Goal: Task Accomplishment & Management: Manage account settings

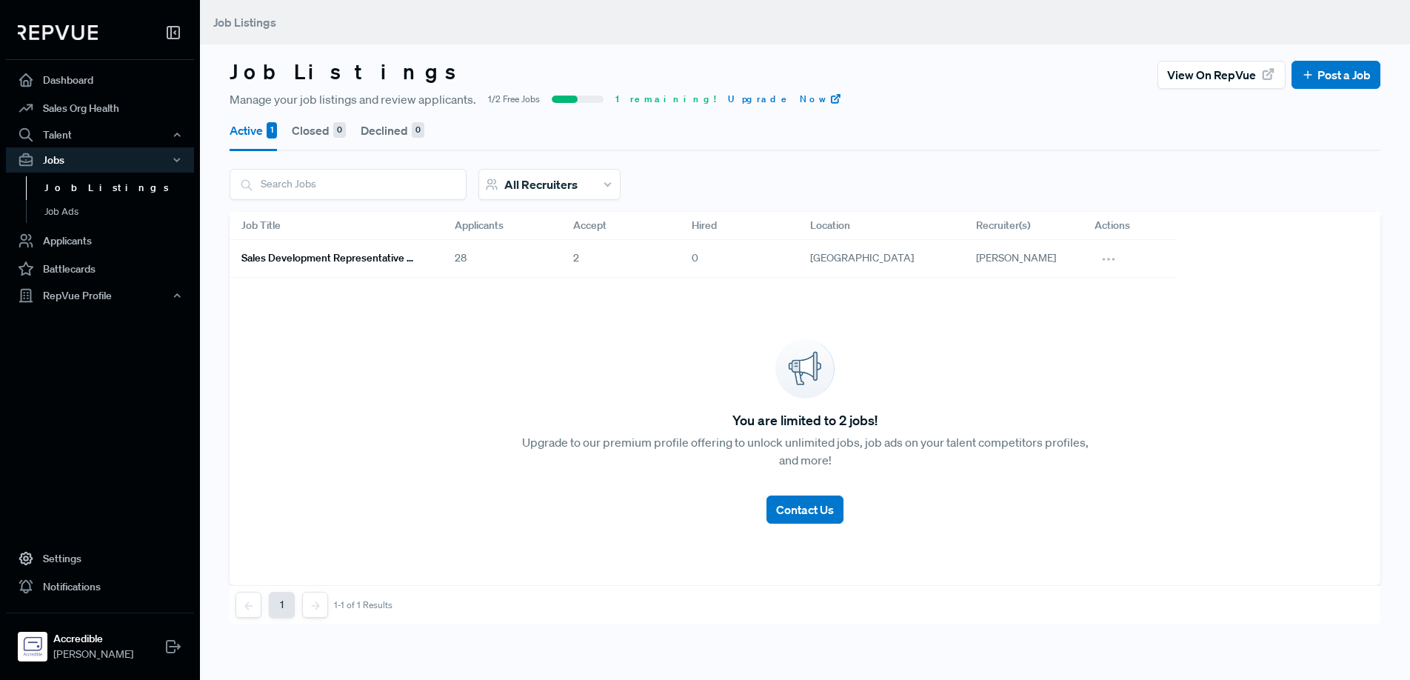
click at [459, 261] on div "28" at bounding box center [502, 259] width 119 height 38
click at [384, 265] on link "Sales Development Representative Remote - US Based - EST Preferred" at bounding box center [330, 258] width 178 height 25
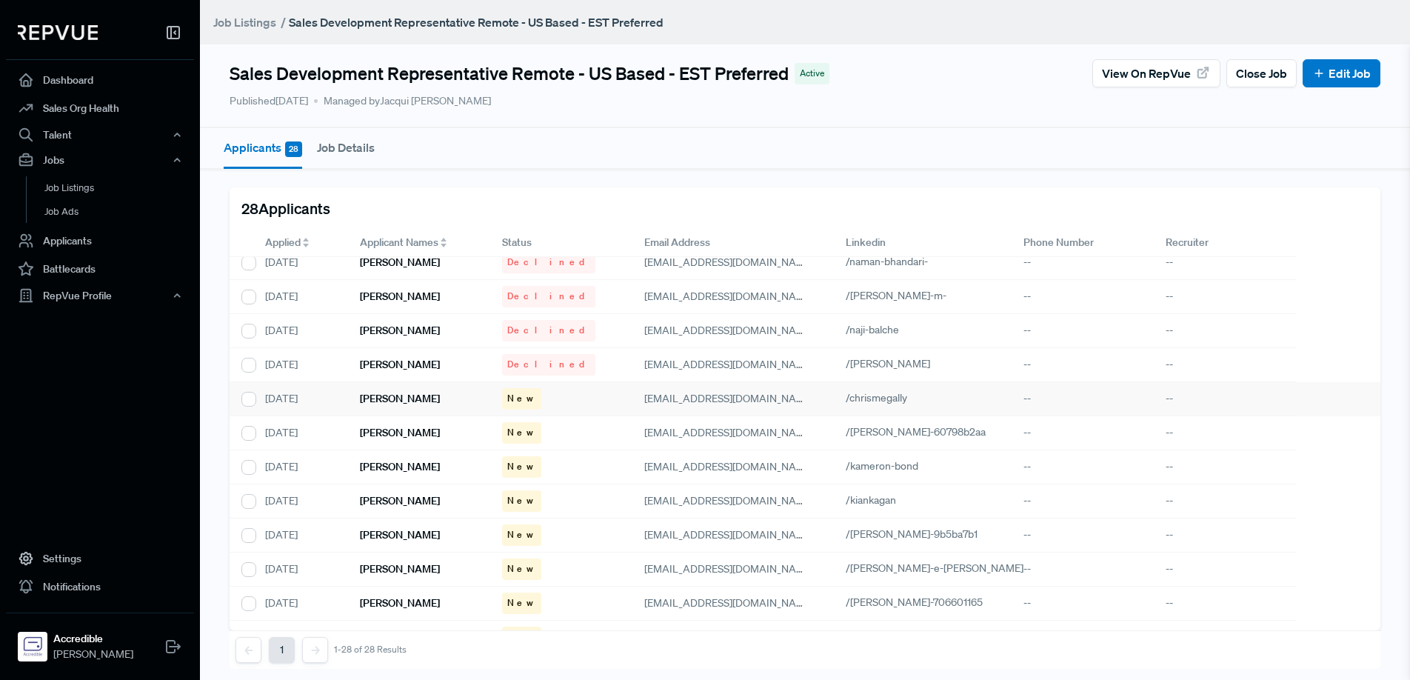
scroll to position [350, 0]
click at [384, 401] on h6 "[PERSON_NAME]" at bounding box center [400, 400] width 80 height 13
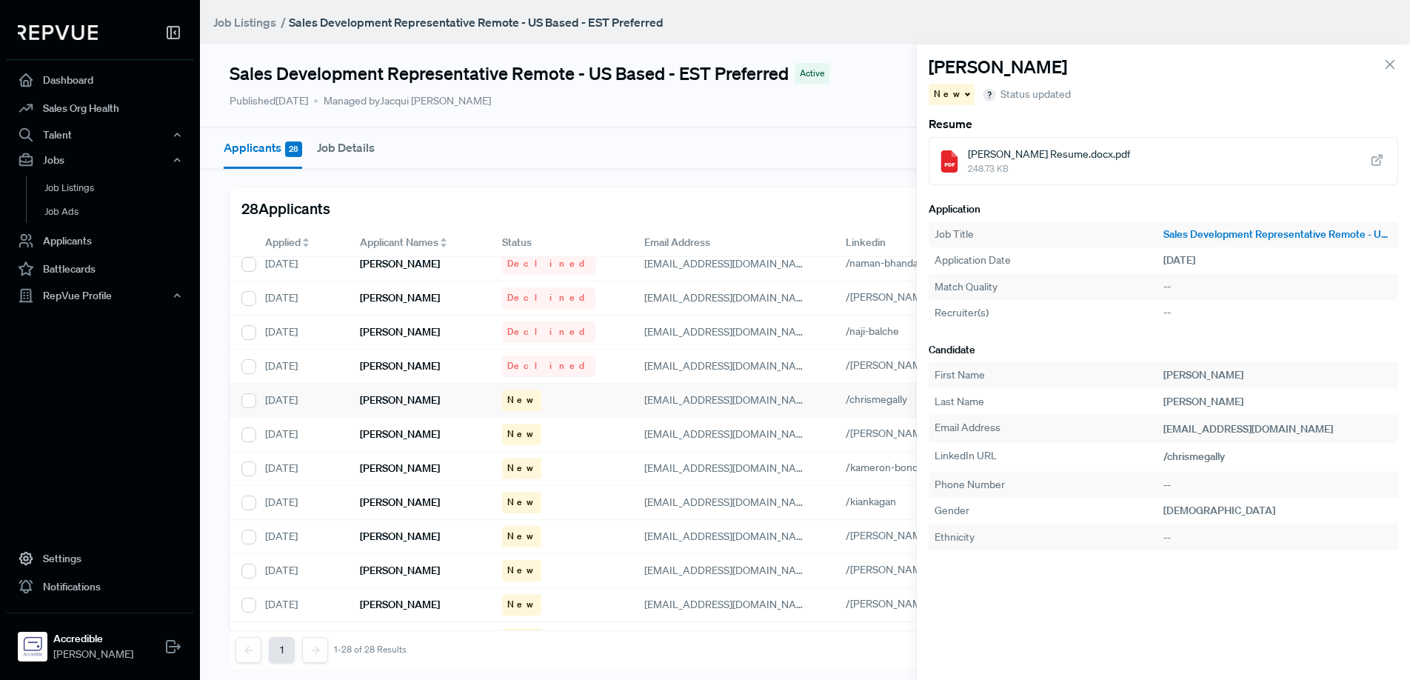
click at [1019, 163] on span "248.73 KB" at bounding box center [1049, 168] width 162 height 13
click at [1335, 428] on icon "button" at bounding box center [1342, 430] width 15 height 15
click at [963, 95] on span at bounding box center [966, 94] width 7 height 2
click at [968, 144] on span "Declined" at bounding box center [961, 145] width 41 height 13
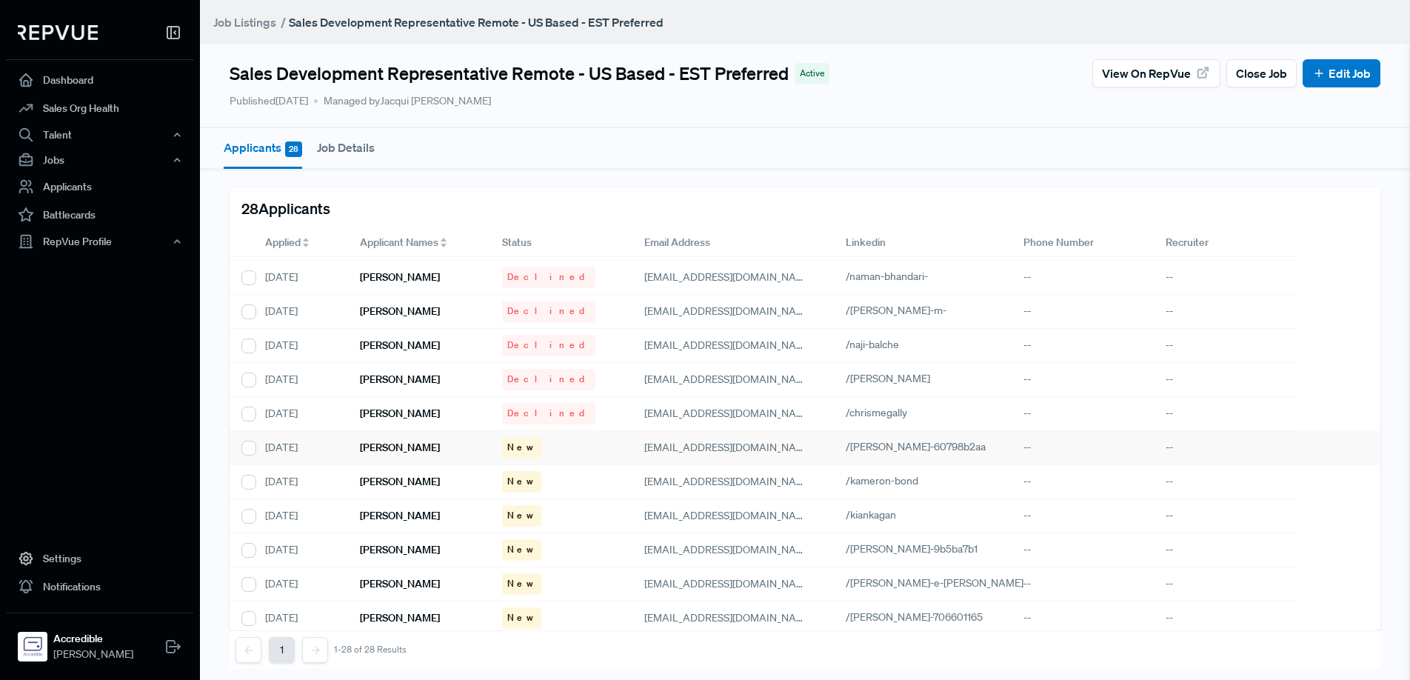
scroll to position [336, 0]
click at [403, 448] on h6 "[PERSON_NAME]" at bounding box center [400, 448] width 80 height 13
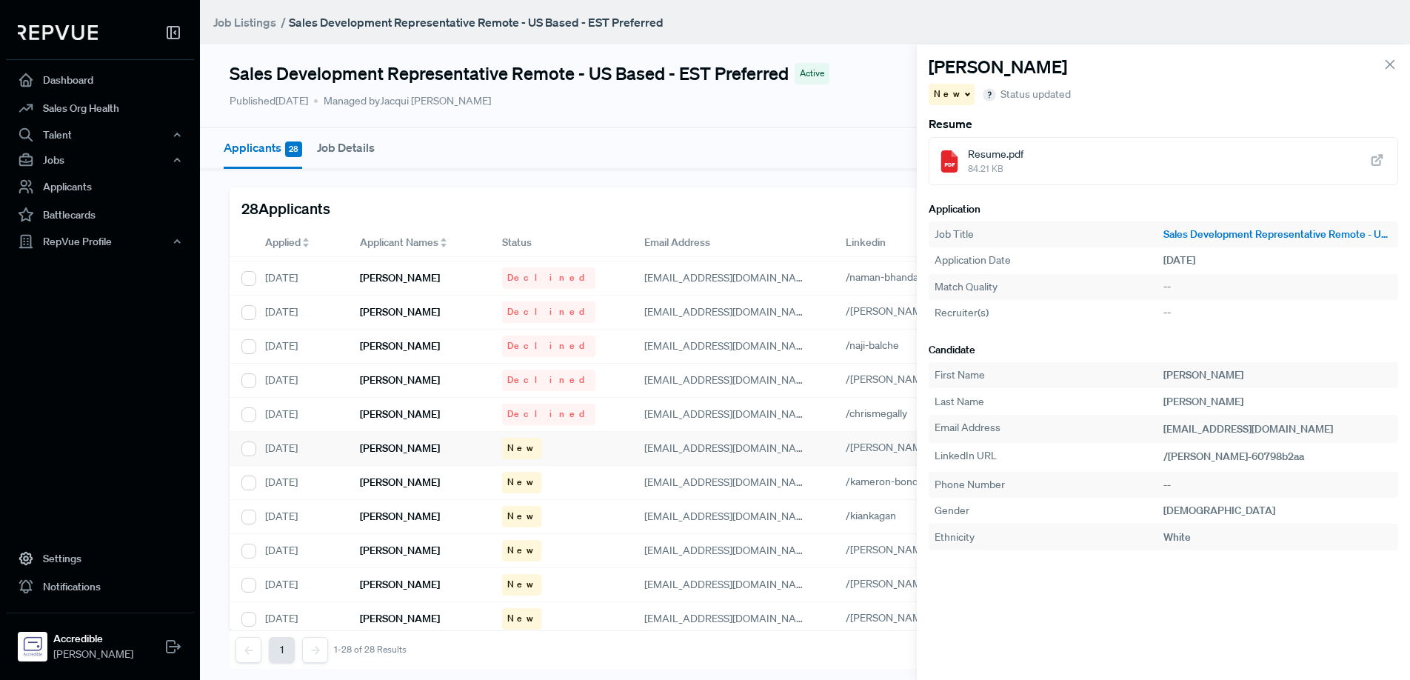
click at [1025, 162] on div "Resume.pdf 84.21 KB" at bounding box center [1164, 161] width 470 height 48
click at [1335, 432] on icon "button" at bounding box center [1342, 430] width 15 height 15
click at [955, 96] on div "New" at bounding box center [952, 94] width 47 height 21
click at [971, 147] on span "Declined" at bounding box center [961, 145] width 41 height 13
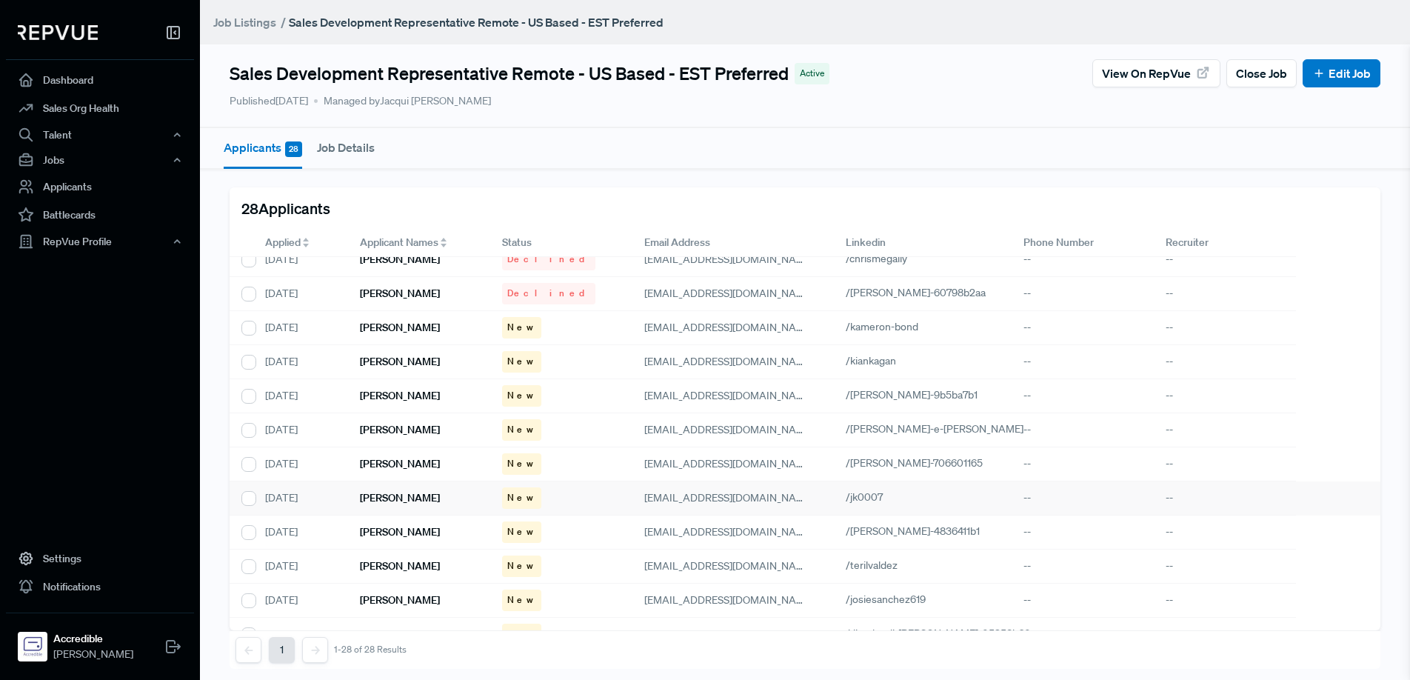
scroll to position [432, 0]
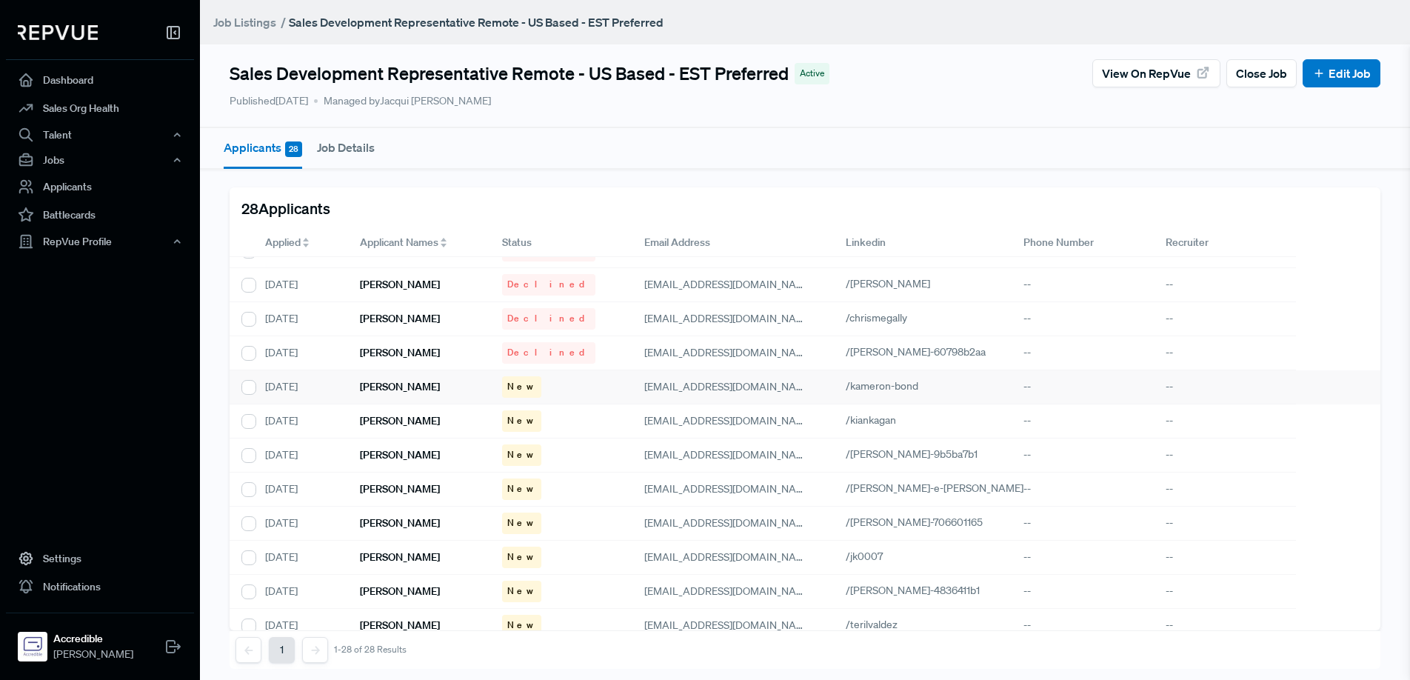
click at [393, 389] on h6 "[PERSON_NAME]" at bounding box center [400, 387] width 80 height 13
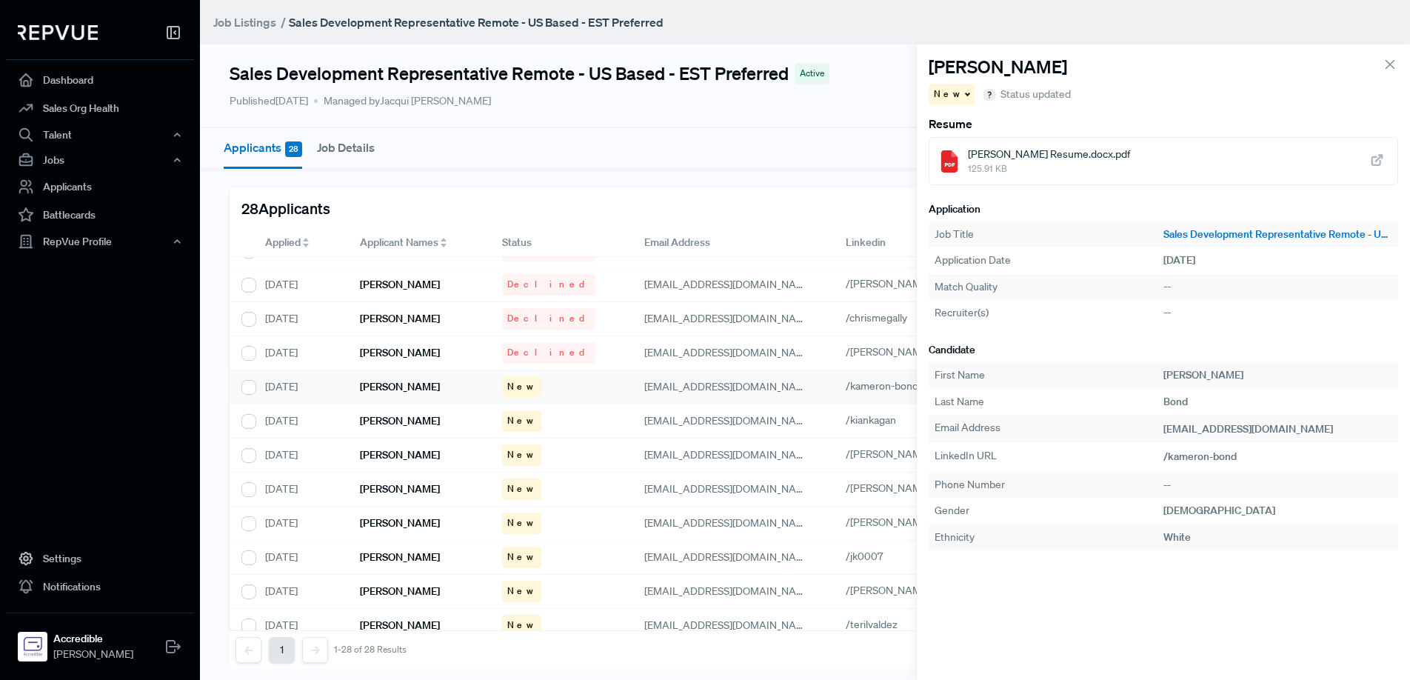
click at [1066, 152] on span "Kameron Bond Resume.docx.pdf" at bounding box center [1049, 155] width 162 height 16
click at [1387, 64] on icon at bounding box center [1390, 64] width 16 height 16
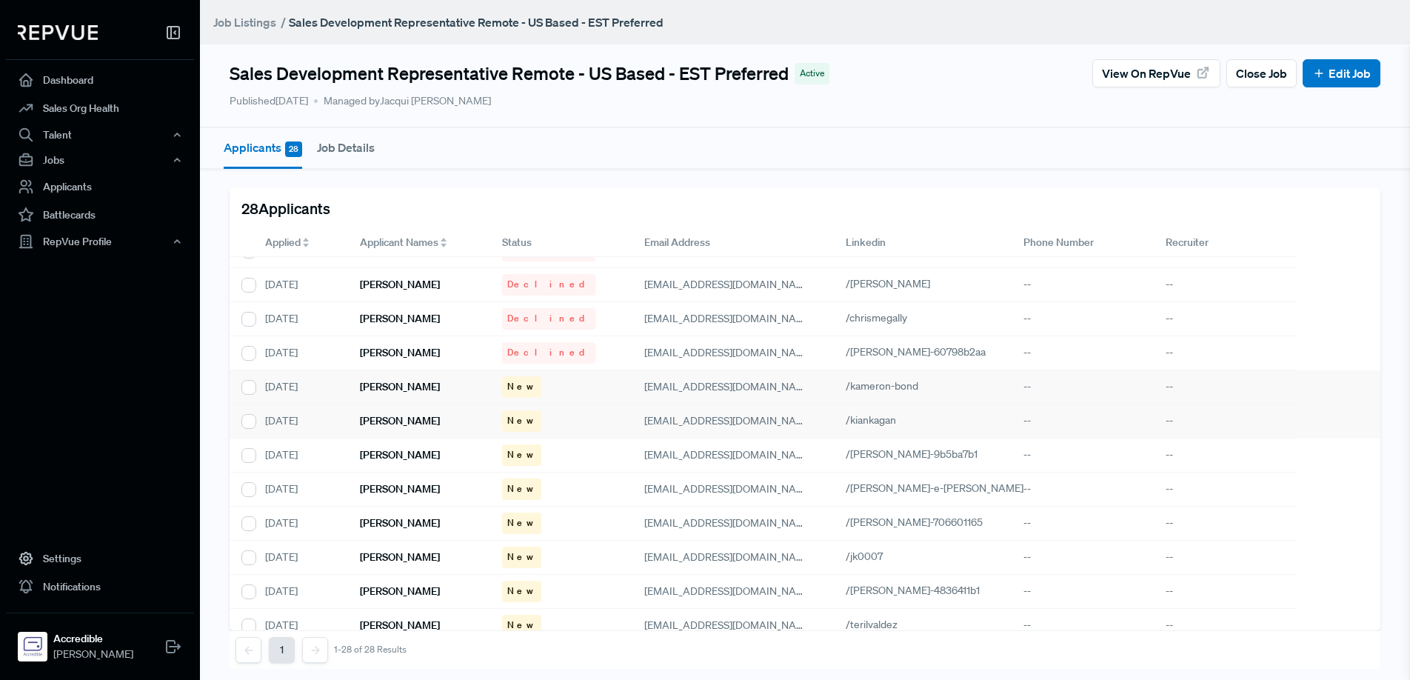
click at [388, 421] on h6 "[PERSON_NAME]" at bounding box center [400, 421] width 80 height 13
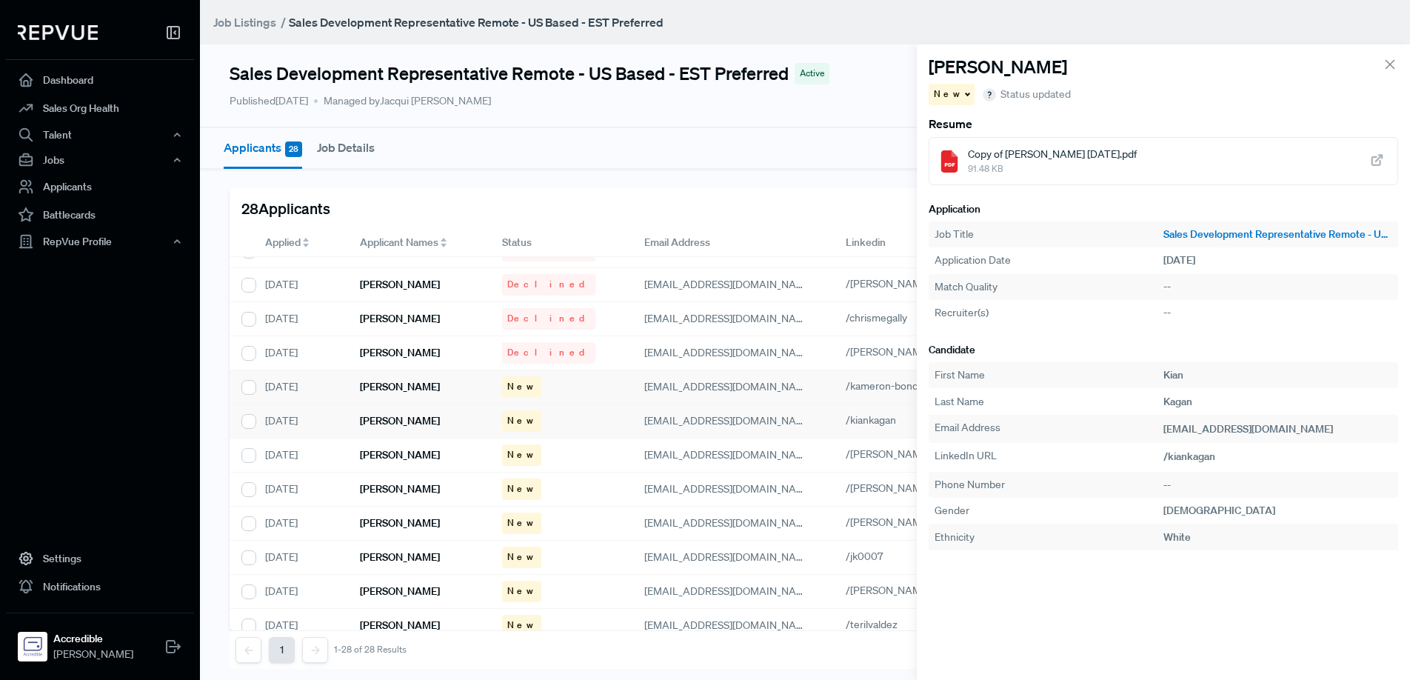
click at [1041, 155] on span "Copy of Kian Kagan_Resume 8.12.25.pdf" at bounding box center [1052, 155] width 169 height 16
click at [423, 455] on h6 "[PERSON_NAME]" at bounding box center [400, 455] width 80 height 13
click at [1078, 156] on span "Nikhil Thomas 2025 Resume.pdf" at bounding box center [1050, 155] width 164 height 16
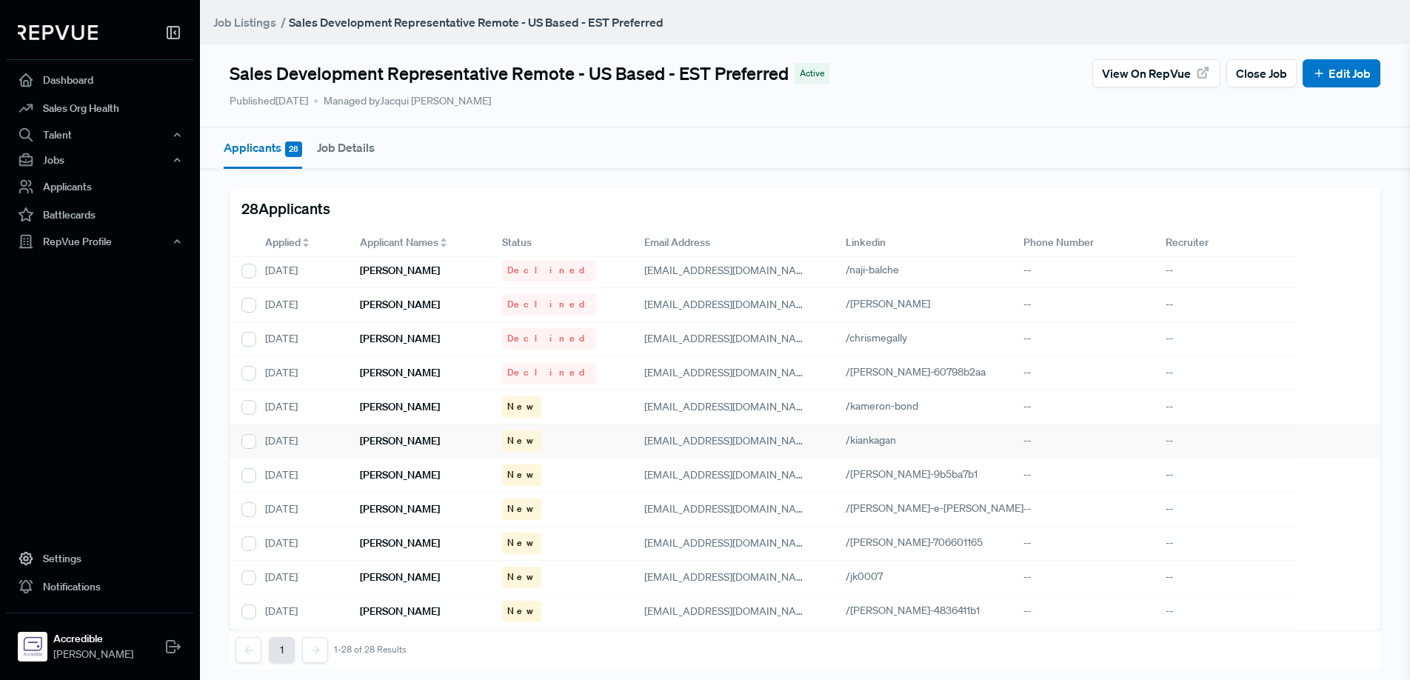
scroll to position [421, 0]
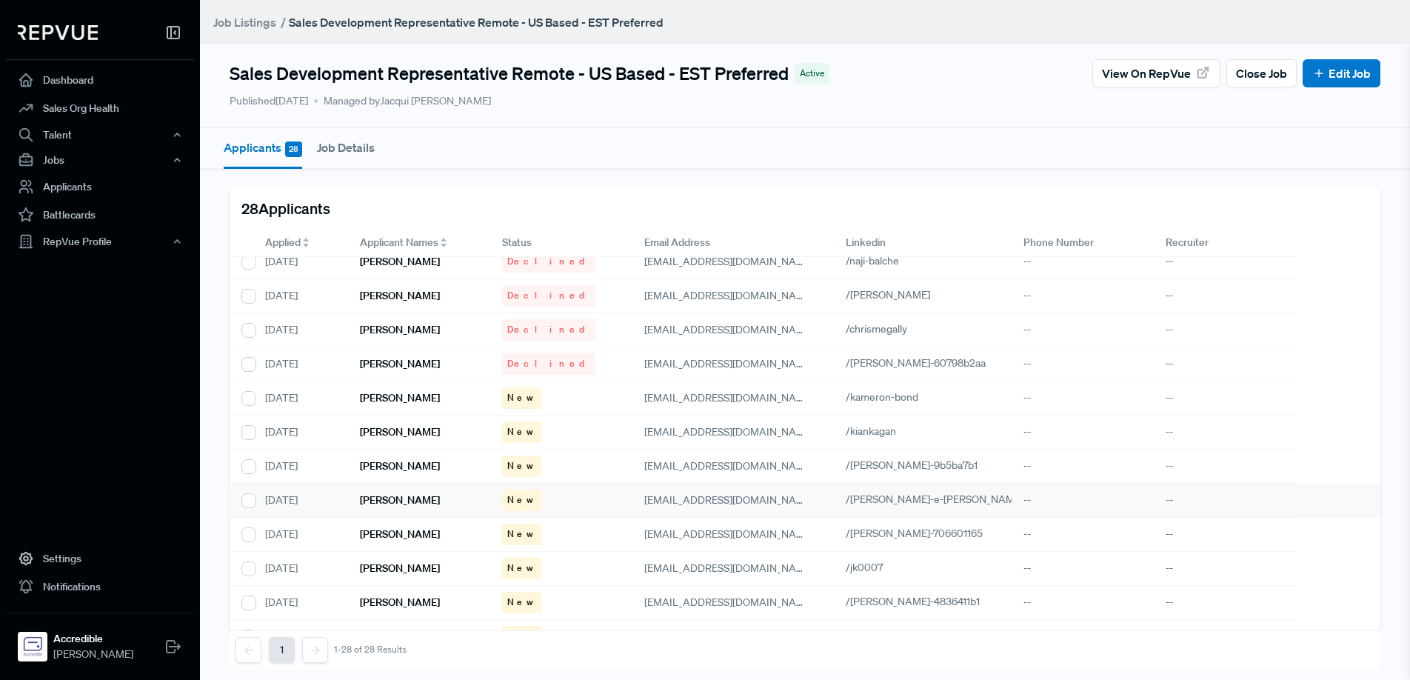
click at [423, 502] on div "[PERSON_NAME]" at bounding box center [419, 501] width 142 height 34
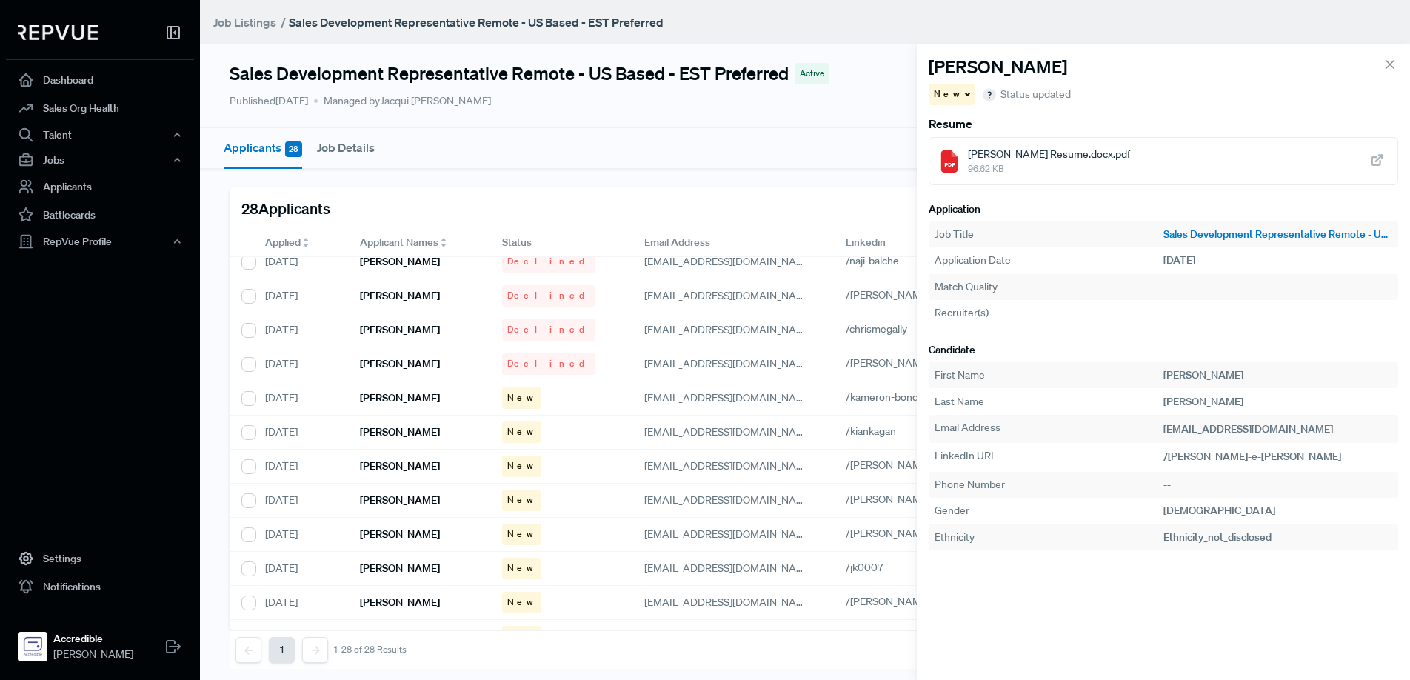
click at [1147, 167] on div "Henry Drake Resume.docx.pdf 96.62 KB" at bounding box center [1164, 161] width 470 height 48
click at [958, 96] on div "New" at bounding box center [952, 94] width 47 height 21
click at [963, 146] on span "Declined" at bounding box center [961, 145] width 41 height 13
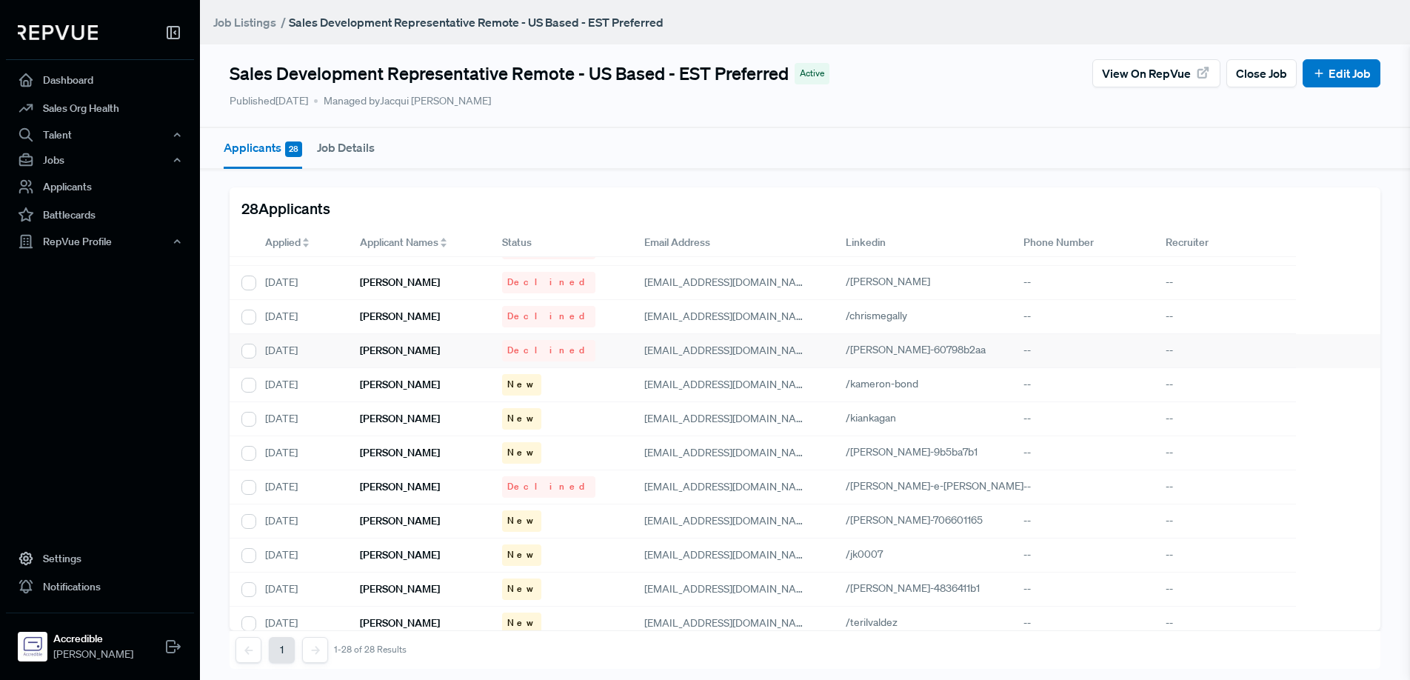
scroll to position [447, 0]
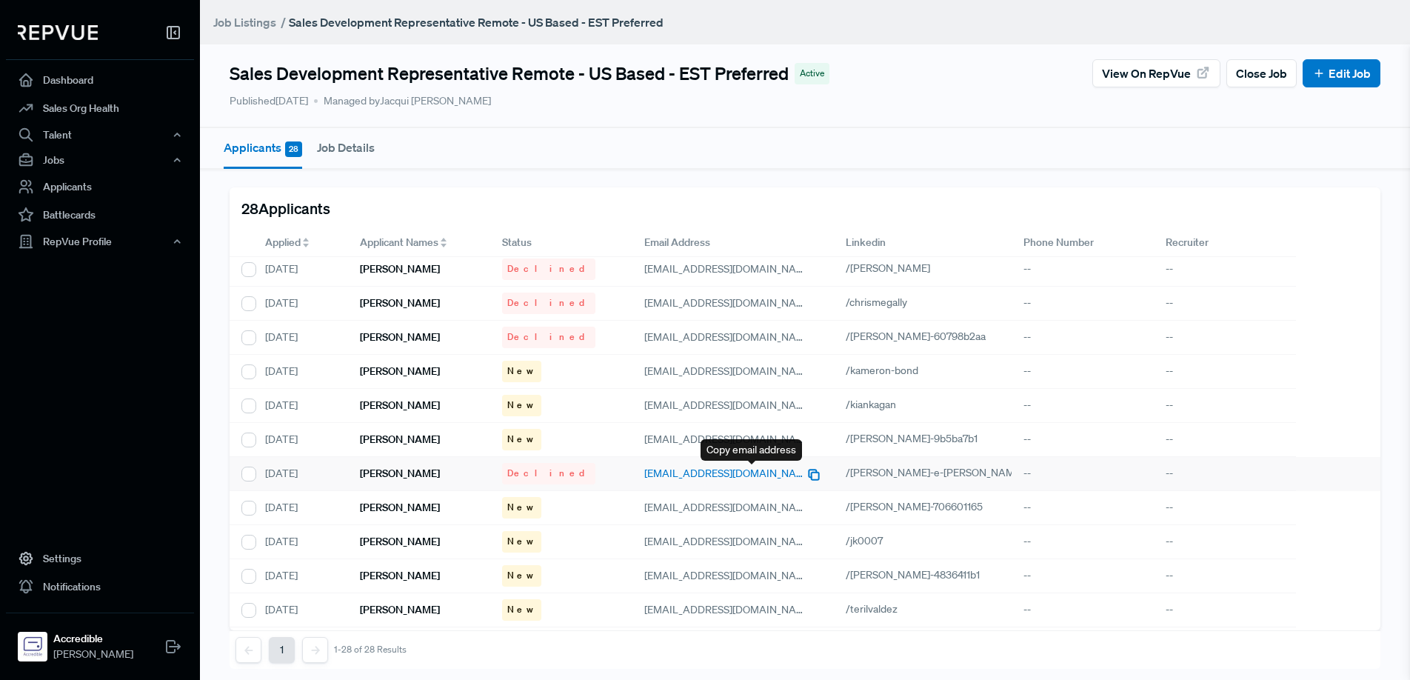
click at [807, 473] on icon "button" at bounding box center [814, 474] width 15 height 15
click at [421, 509] on h6 "[PERSON_NAME]" at bounding box center [400, 507] width 80 height 13
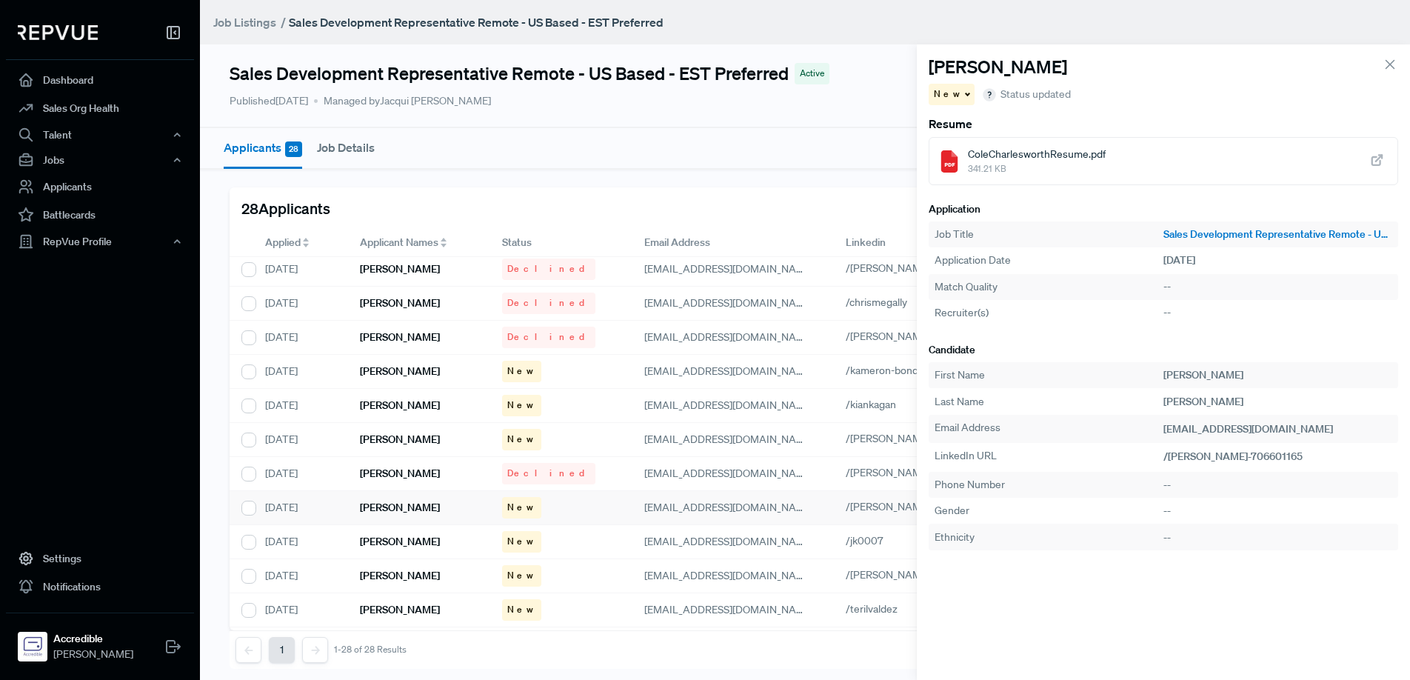
click at [1033, 153] on span "ColeCharlesworthResume.pdf" at bounding box center [1037, 155] width 138 height 16
click at [1335, 429] on icon "button" at bounding box center [1342, 430] width 15 height 15
click at [958, 96] on div "New" at bounding box center [952, 94] width 47 height 21
click at [964, 144] on span "Declined" at bounding box center [961, 145] width 41 height 13
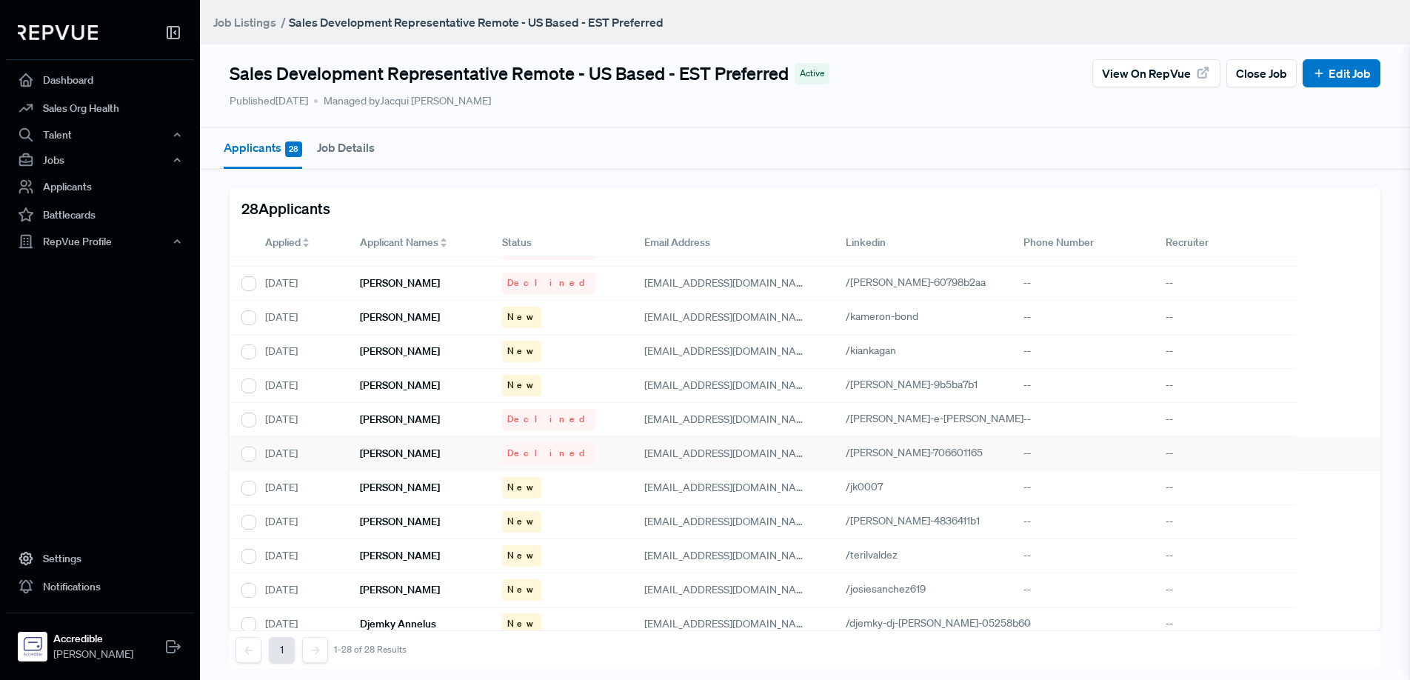
scroll to position [506, 0]
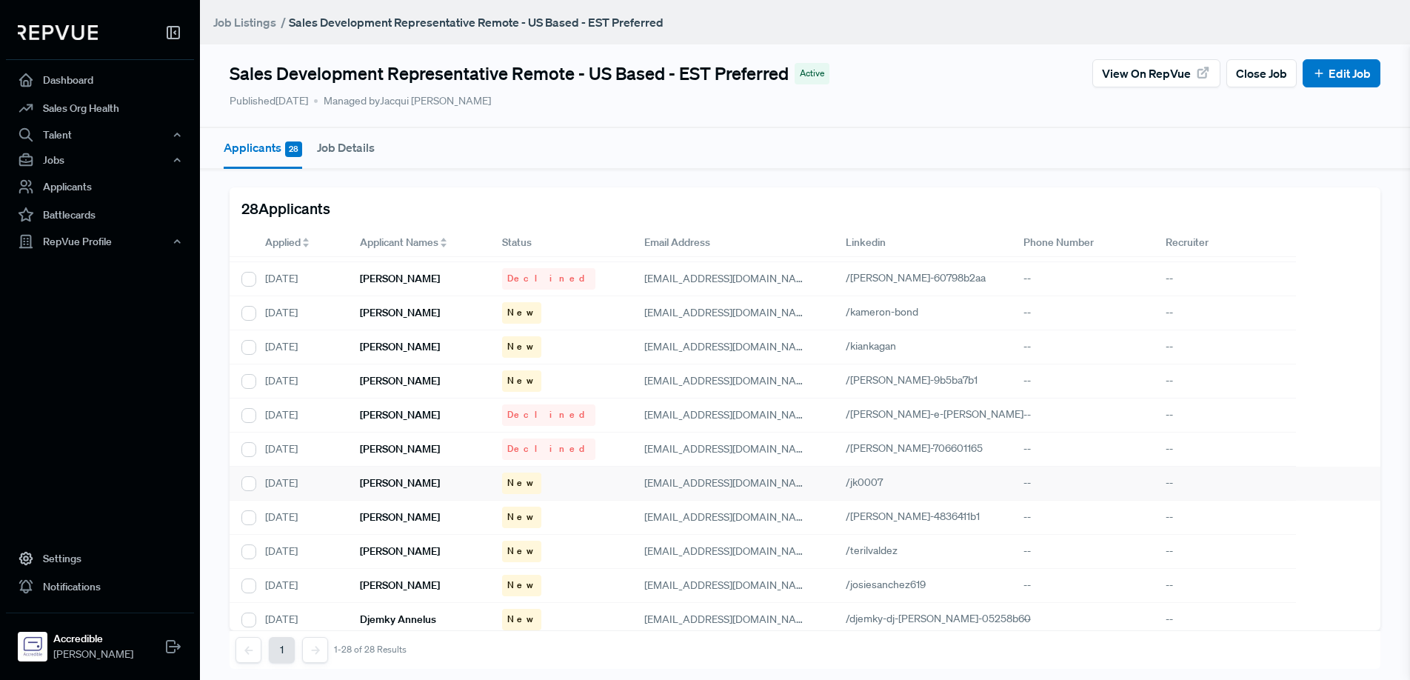
click at [433, 484] on div "[PERSON_NAME]" at bounding box center [419, 484] width 142 height 34
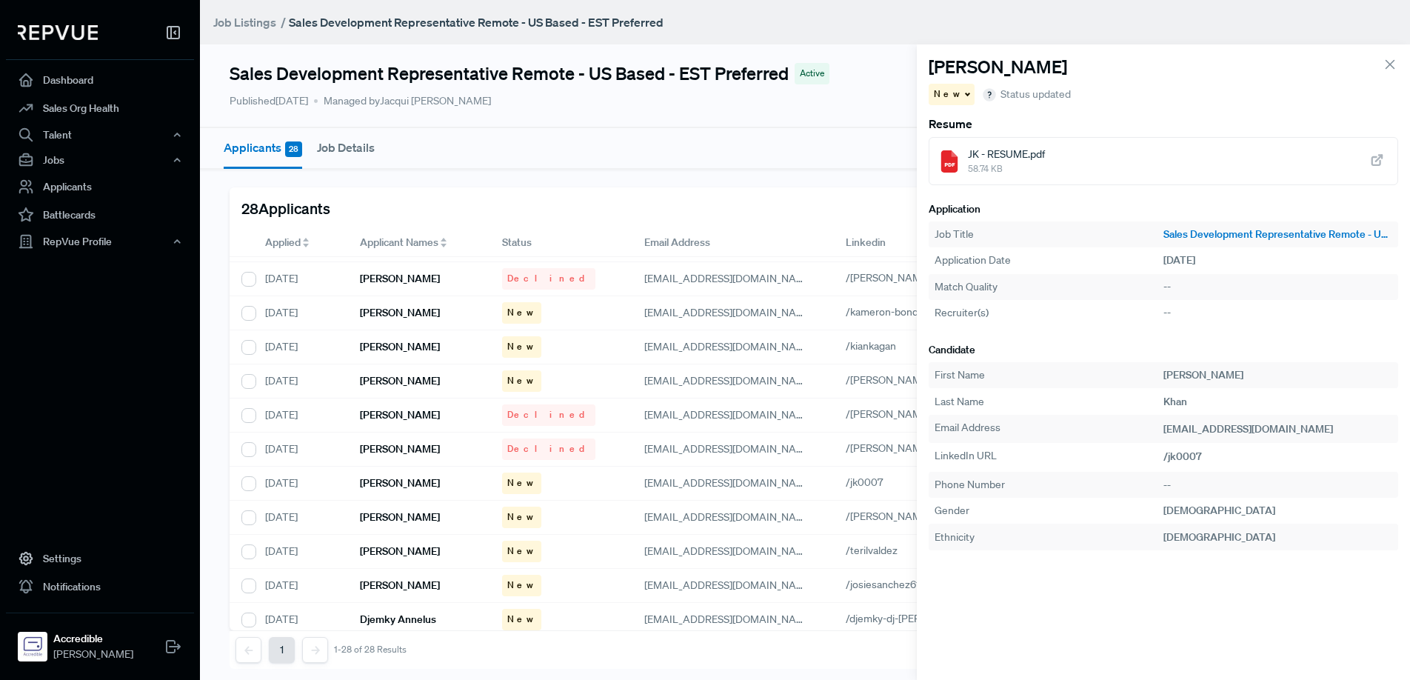
click at [1046, 159] on div "JK - RESUME.pdf 58.74 KB" at bounding box center [1164, 161] width 470 height 48
click at [1335, 430] on icon "button" at bounding box center [1342, 430] width 15 height 15
drag, startPoint x: 955, startPoint y: 93, endPoint x: 961, endPoint y: 104, distance: 13.0
click at [963, 93] on span at bounding box center [966, 94] width 7 height 2
click at [954, 142] on span "Declined" at bounding box center [961, 145] width 41 height 13
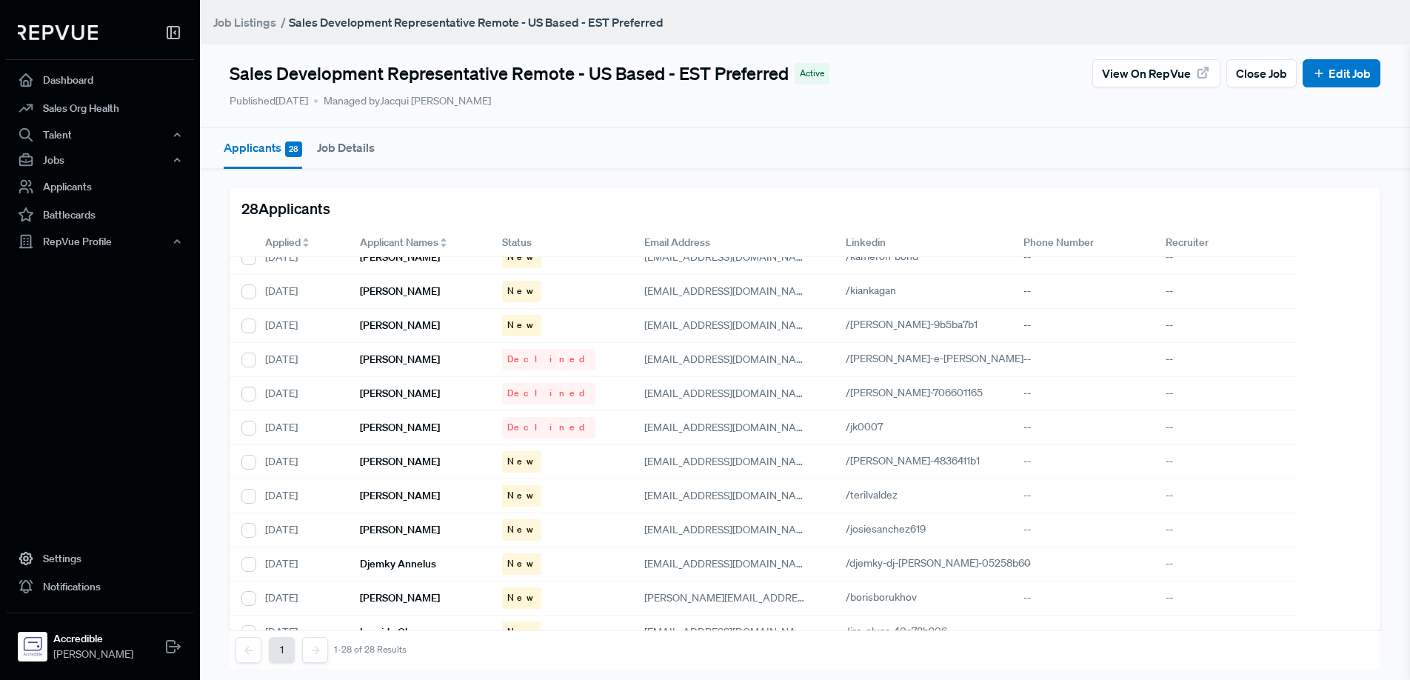
scroll to position [581, 0]
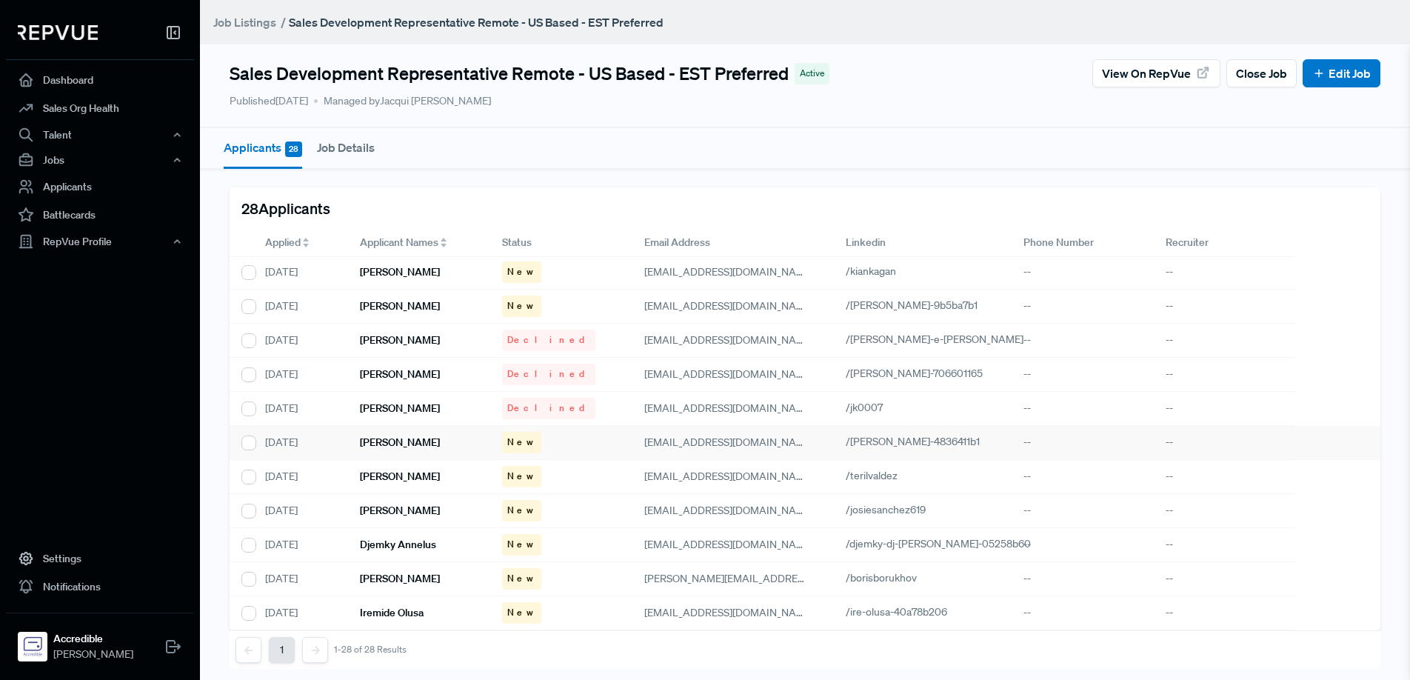
click at [438, 446] on div "[PERSON_NAME]" at bounding box center [419, 443] width 142 height 34
click at [404, 443] on h6 "[PERSON_NAME]" at bounding box center [400, 442] width 80 height 13
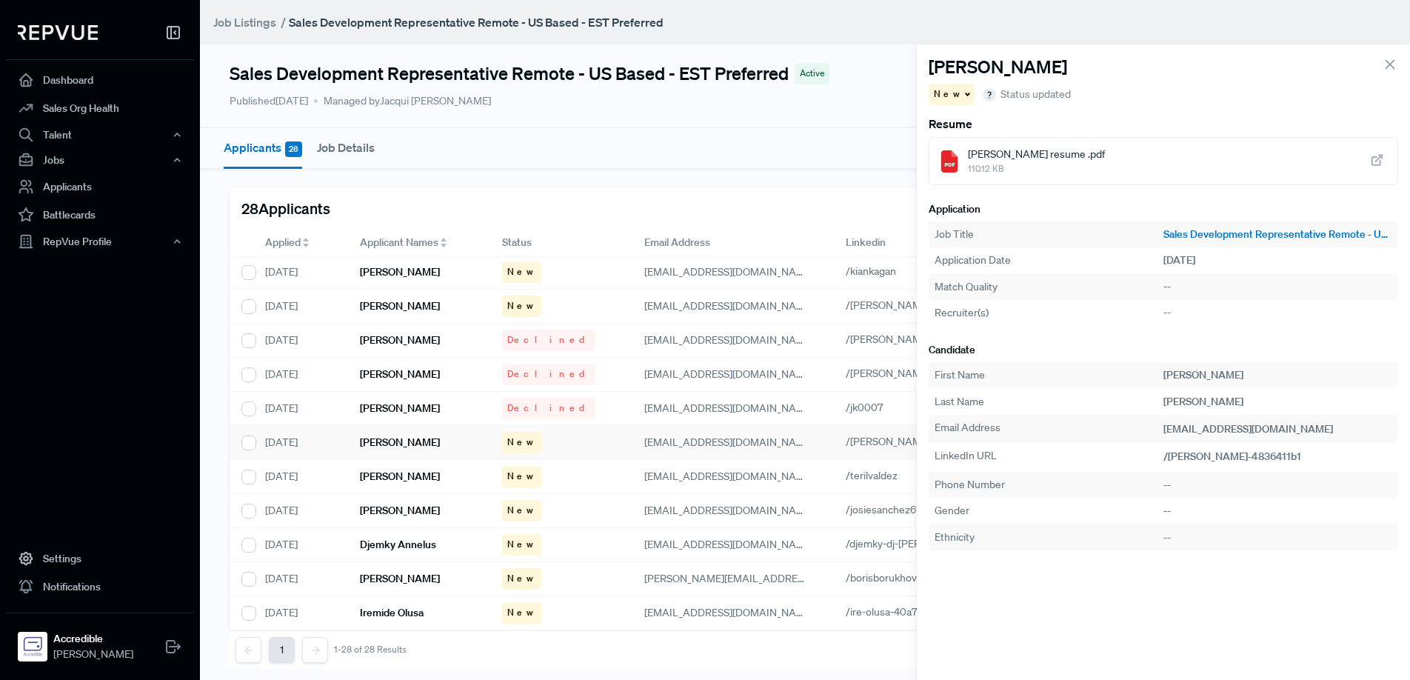
click at [1081, 173] on span "110.12 KB" at bounding box center [1036, 168] width 137 height 13
click at [1335, 430] on icon "button" at bounding box center [1342, 430] width 15 height 15
click at [963, 93] on span at bounding box center [966, 94] width 7 height 2
click at [966, 147] on span "Declined" at bounding box center [961, 145] width 41 height 13
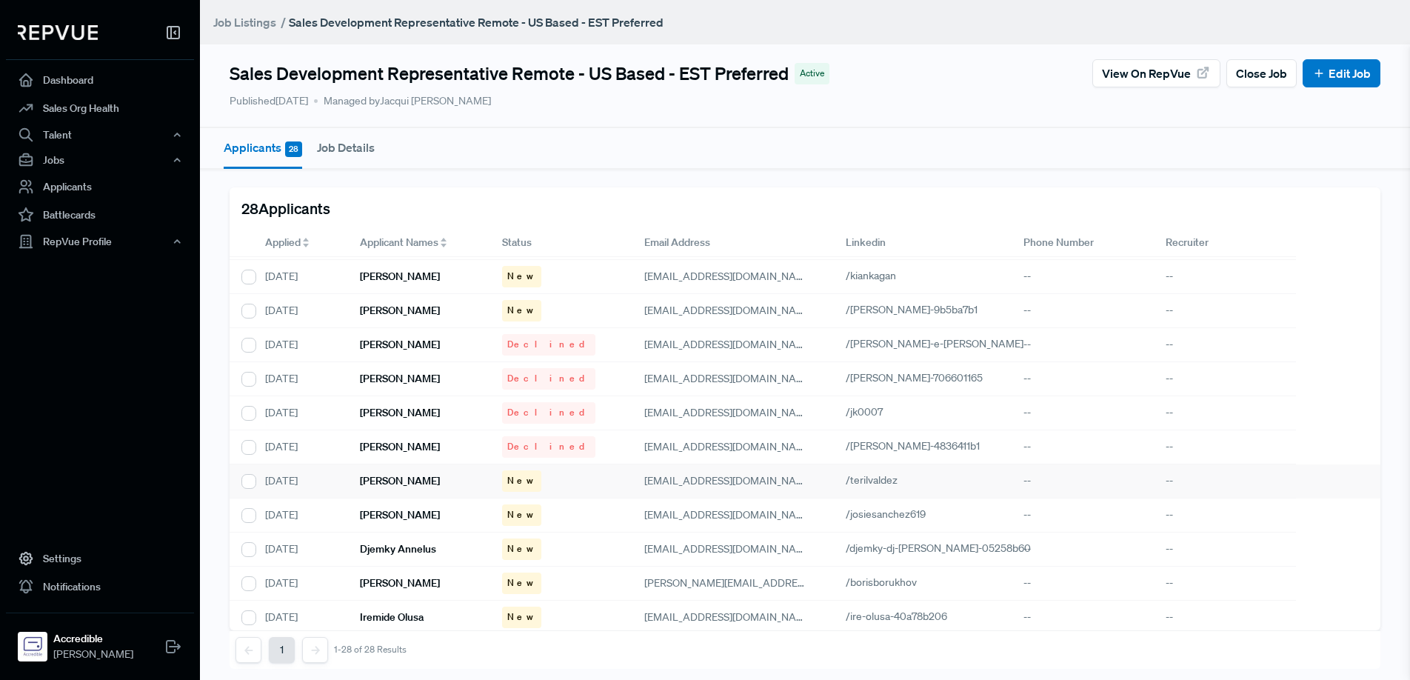
scroll to position [581, 0]
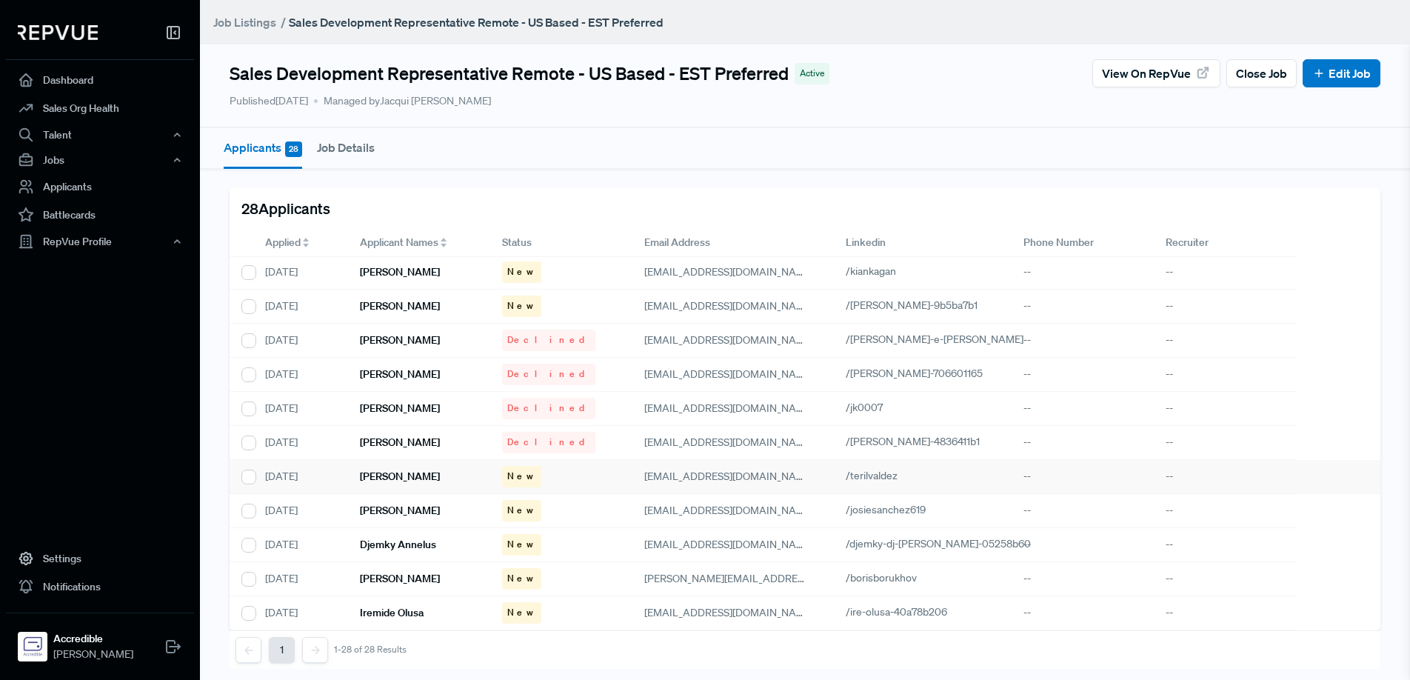
click at [386, 477] on h6 "[PERSON_NAME]" at bounding box center [400, 476] width 80 height 13
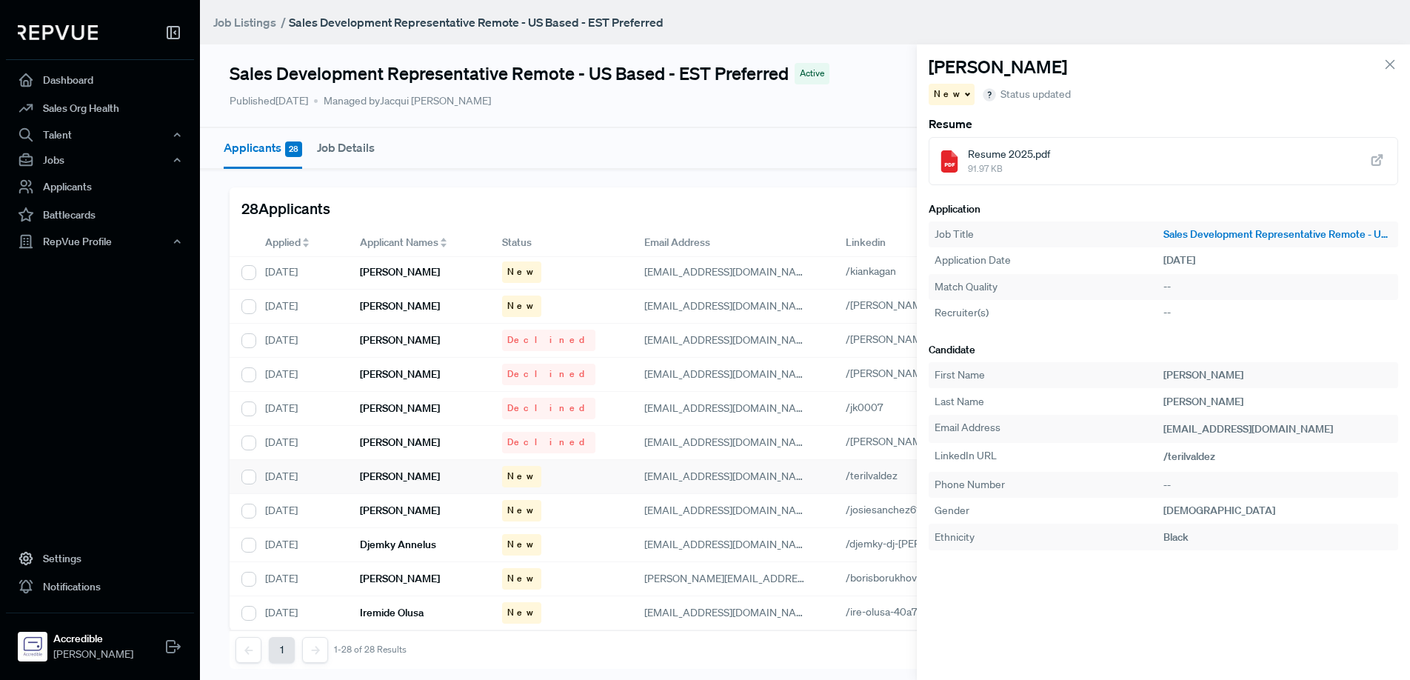
click at [1064, 164] on div "Resume 2025.pdf 91.97 KB" at bounding box center [1164, 161] width 470 height 48
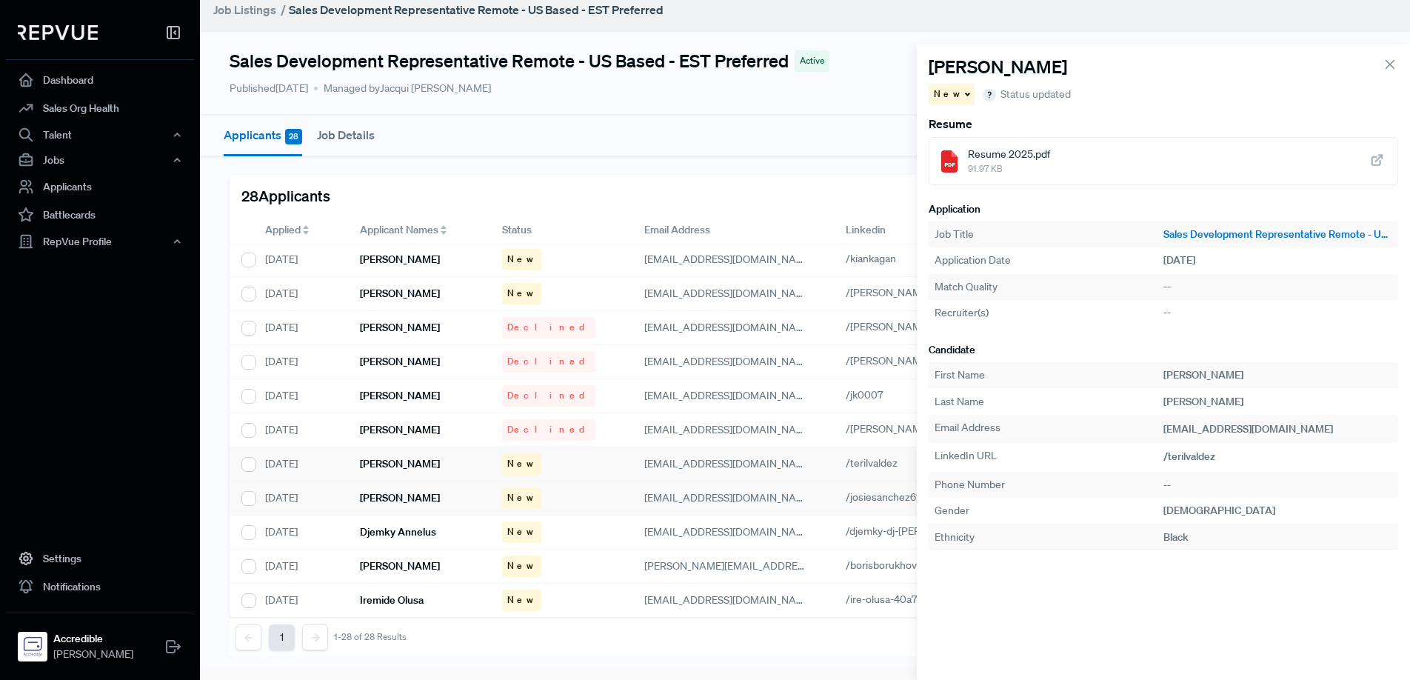
click at [447, 496] on div "[PERSON_NAME]" at bounding box center [419, 498] width 142 height 34
click at [1114, 166] on div "[PERSON_NAME] Resume.pdf 71.16 KB" at bounding box center [1164, 161] width 470 height 48
click at [1335, 430] on icon "button" at bounding box center [1342, 430] width 15 height 15
click at [959, 93] on div "New" at bounding box center [952, 94] width 47 height 21
click at [983, 144] on div "Declined" at bounding box center [1000, 144] width 142 height 25
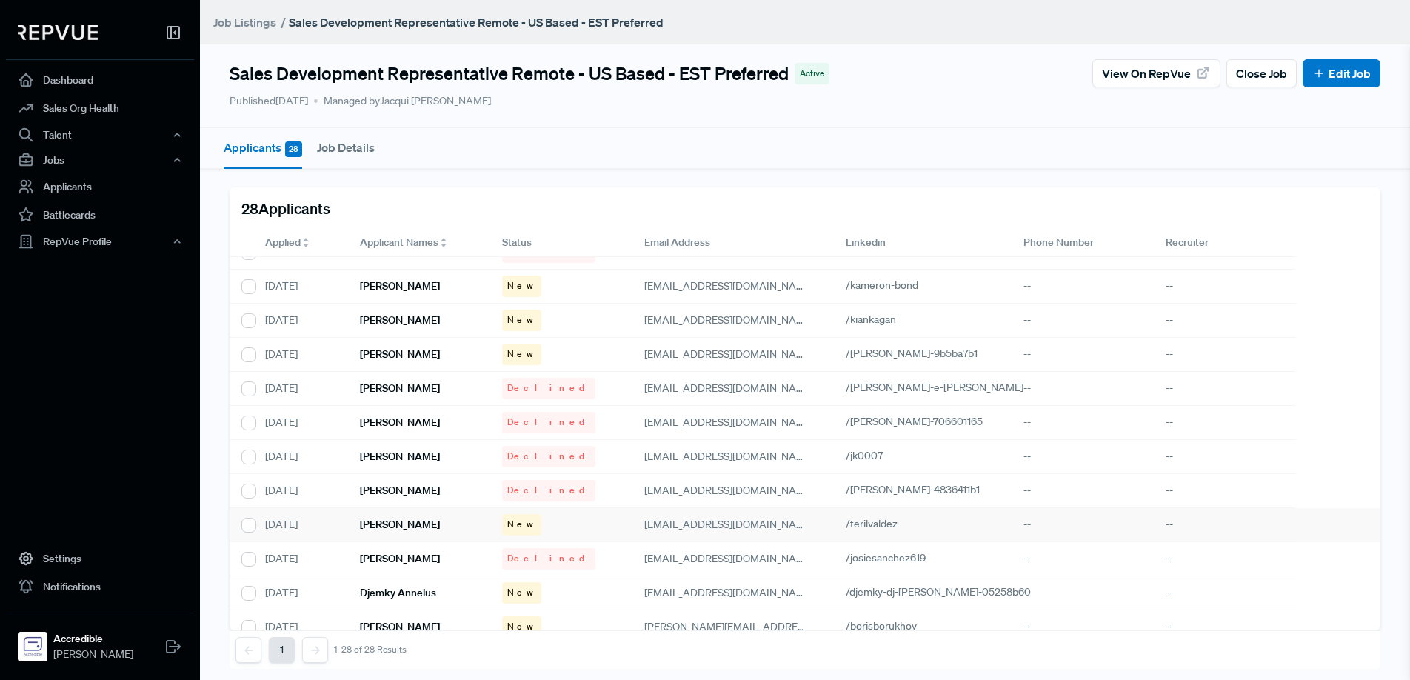
scroll to position [581, 0]
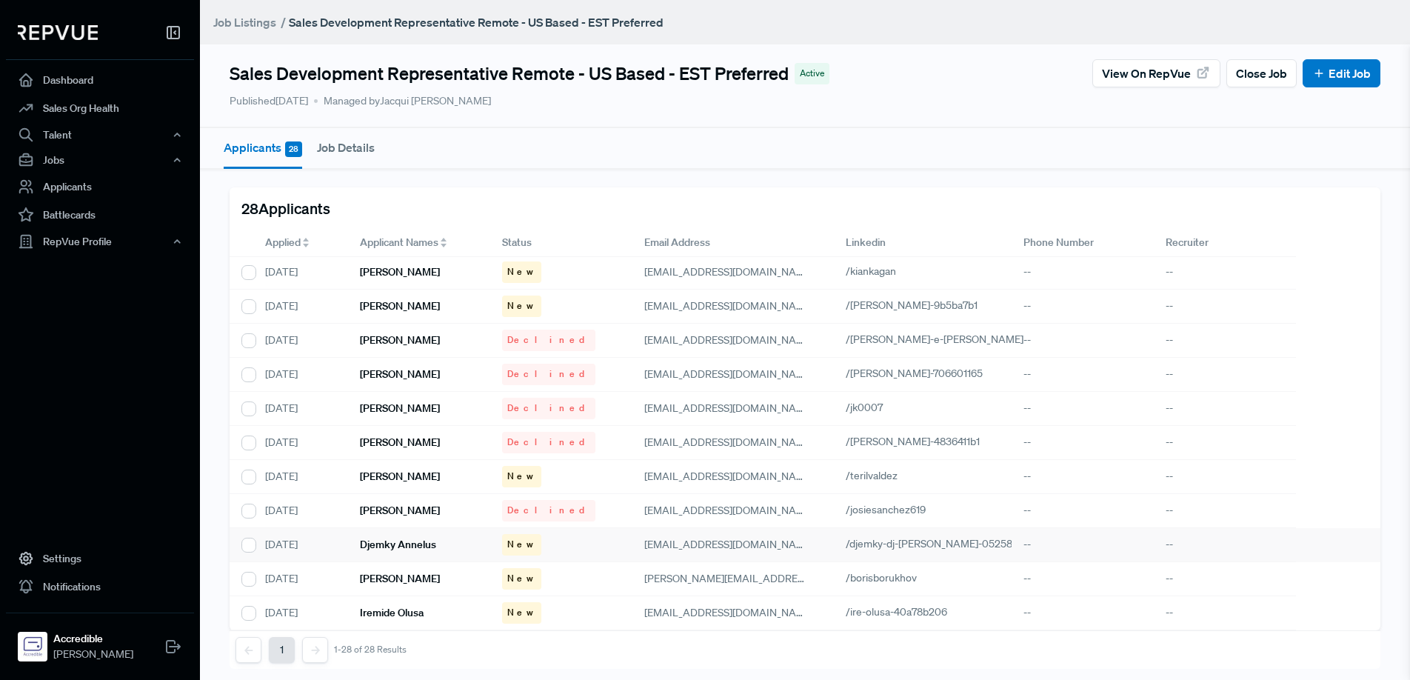
click at [432, 550] on h6 "Djemky Annelus" at bounding box center [398, 544] width 76 height 13
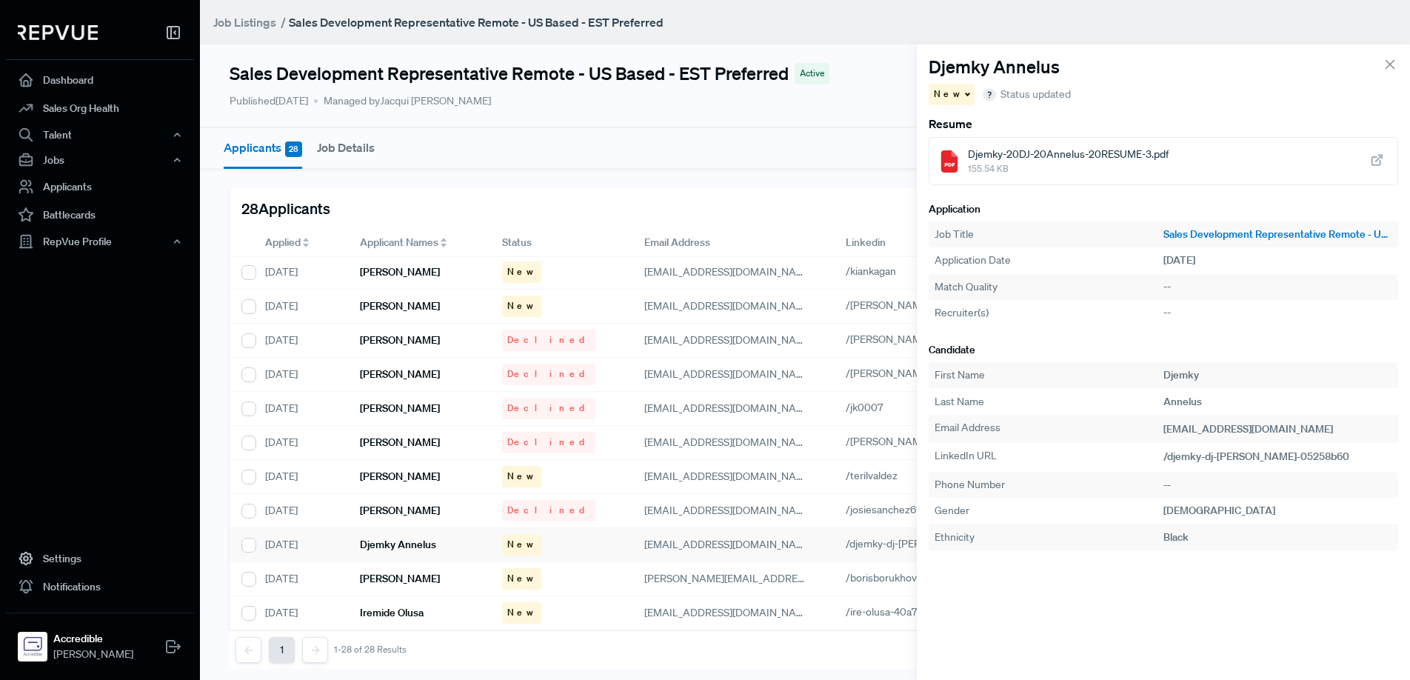
click at [1067, 158] on span "Djemky-20DJ-20Annelus-20RESUME-3.pdf" at bounding box center [1068, 155] width 201 height 16
click at [1335, 430] on icon "button" at bounding box center [1342, 430] width 15 height 15
click at [958, 98] on div "New" at bounding box center [952, 94] width 47 height 21
click at [973, 141] on span "Declined" at bounding box center [961, 145] width 41 height 13
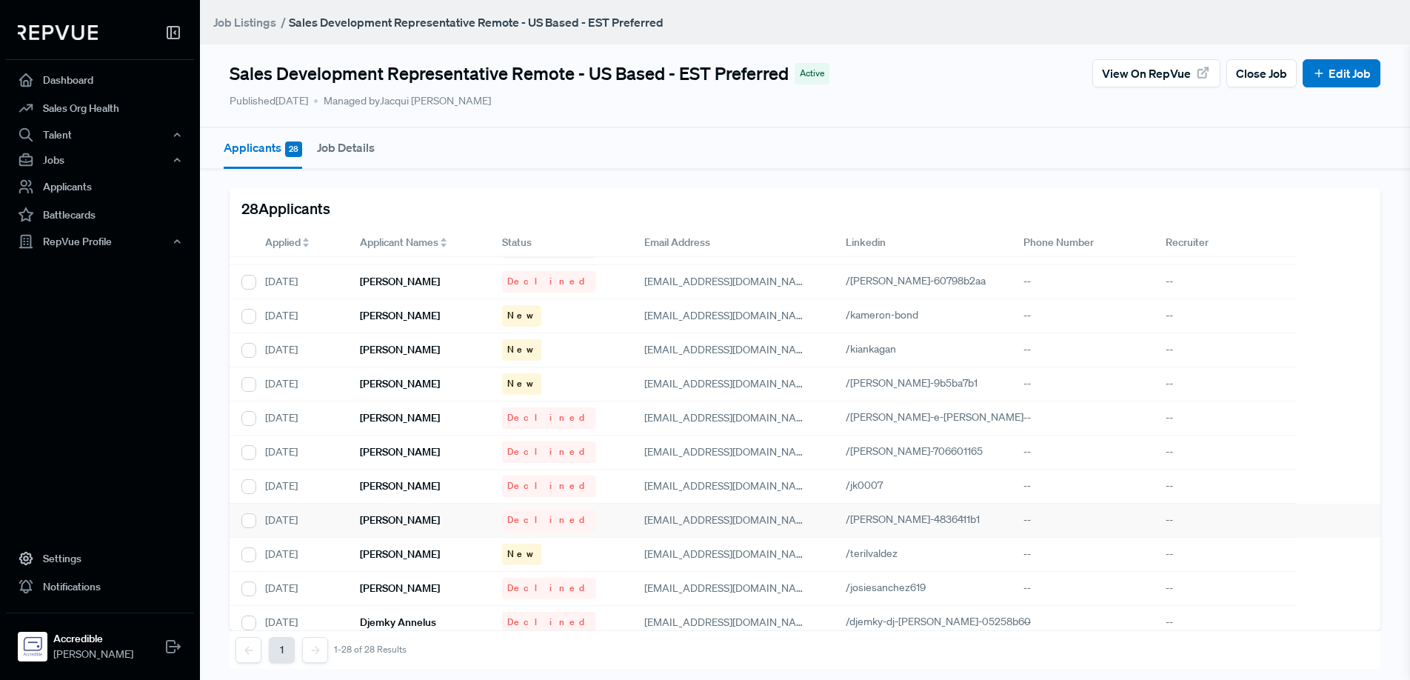
scroll to position [581, 0]
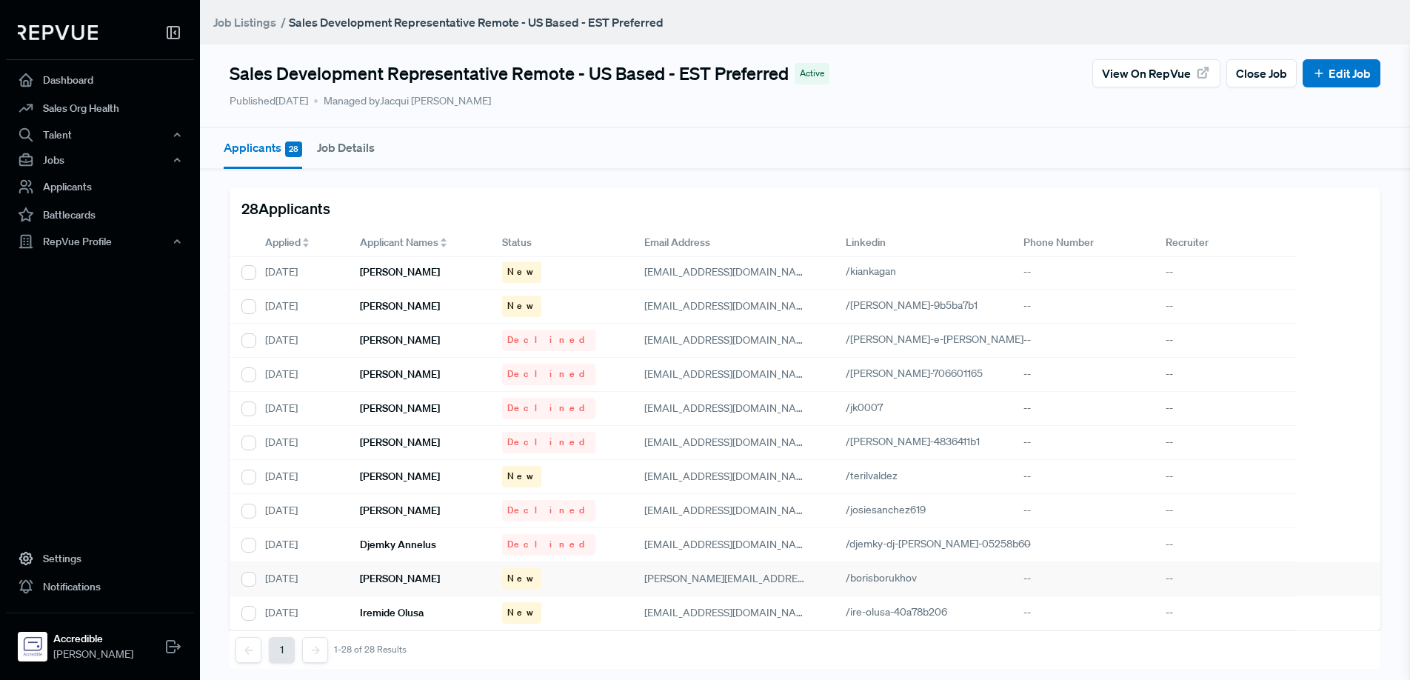
click at [427, 578] on h6 "[PERSON_NAME]" at bounding box center [400, 579] width 80 height 13
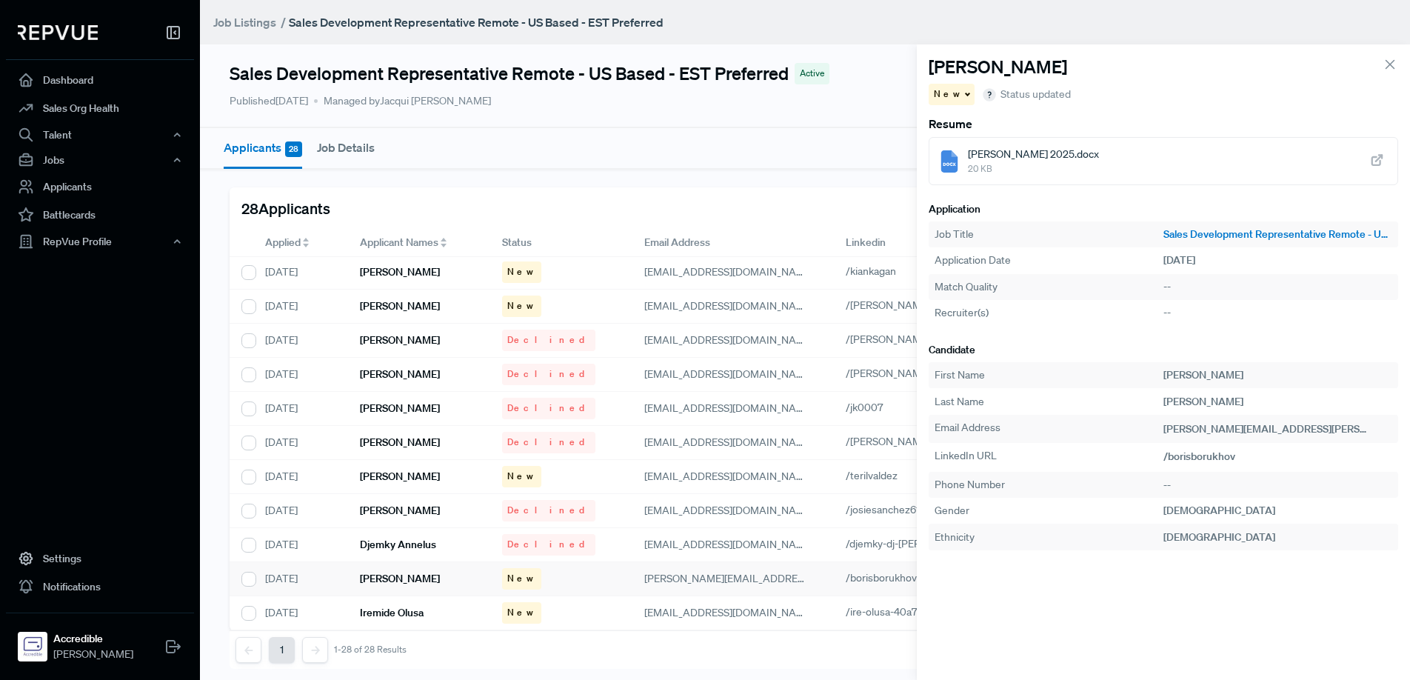
click at [1012, 165] on span "20 KB" at bounding box center [1033, 168] width 131 height 13
click at [1372, 428] on icon "button" at bounding box center [1379, 430] width 15 height 15
click at [956, 96] on div "New" at bounding box center [952, 94] width 47 height 21
click at [969, 147] on span "Declined" at bounding box center [961, 145] width 41 height 13
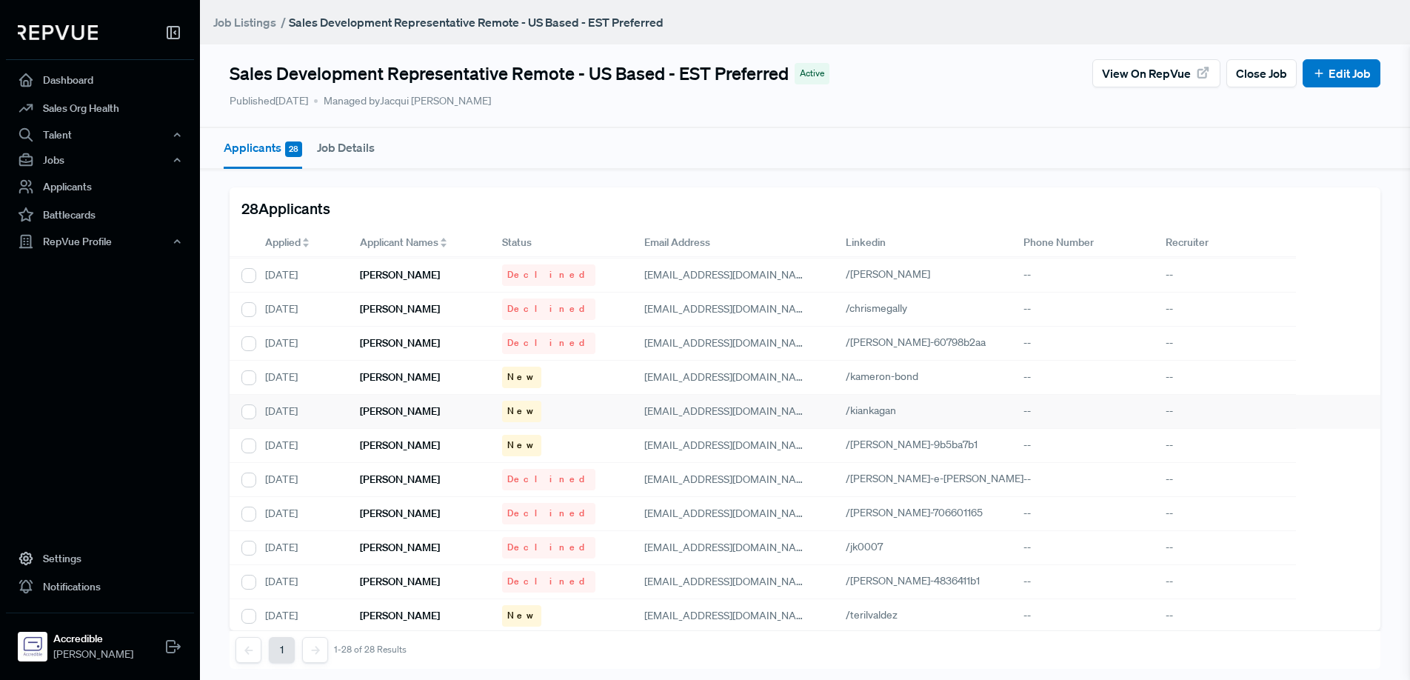
scroll to position [581, 0]
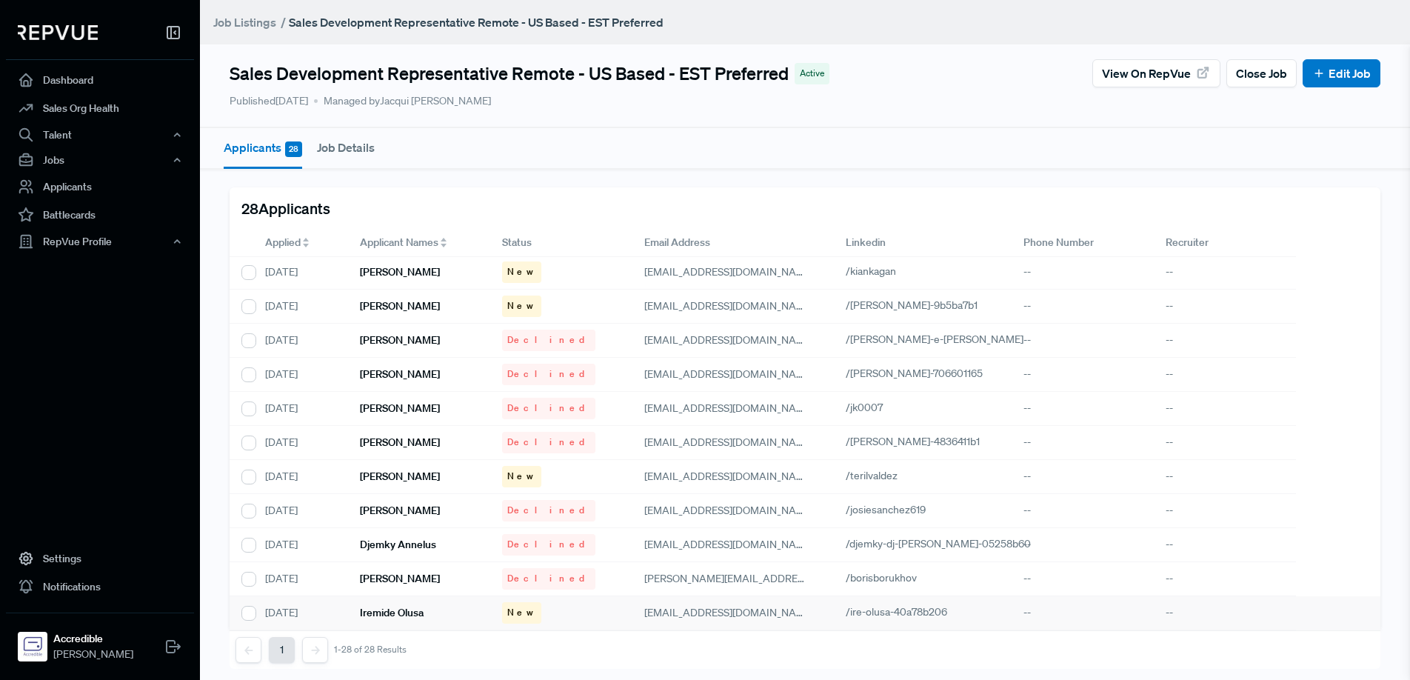
click at [393, 611] on h6 "Iremide Olusa" at bounding box center [392, 613] width 64 height 13
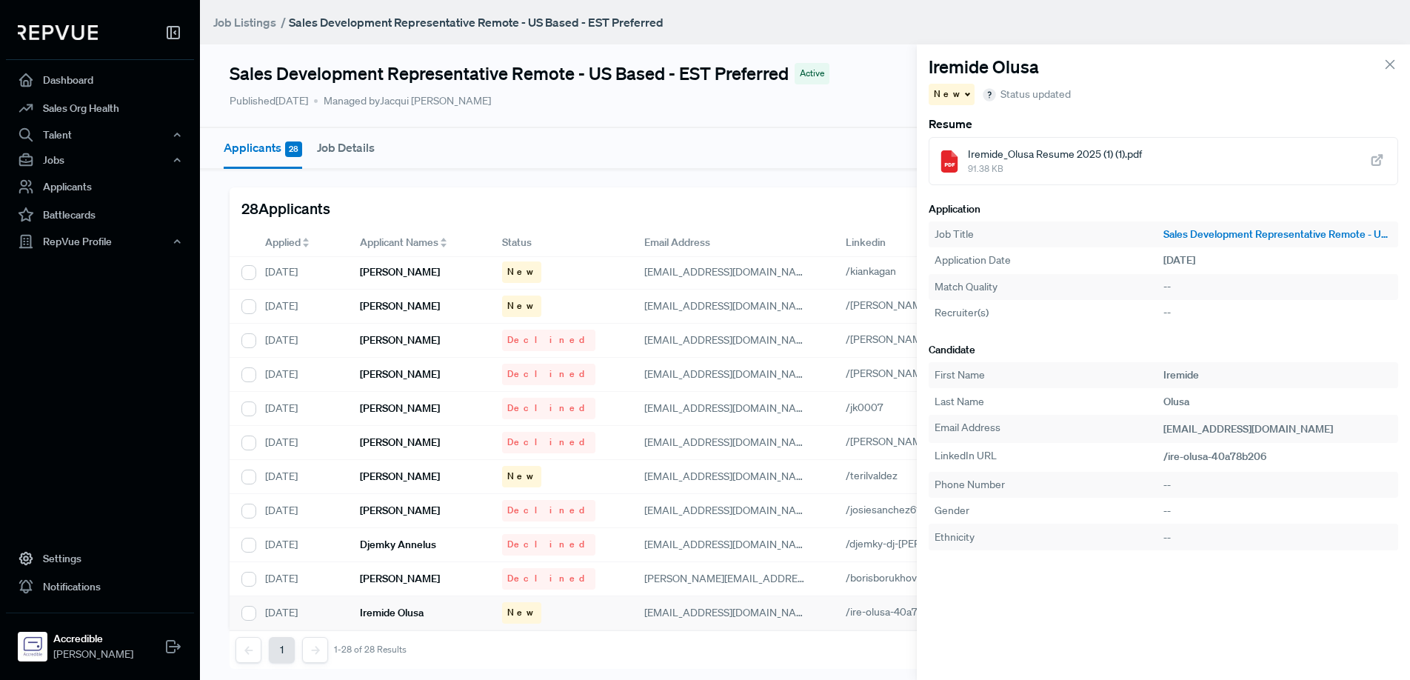
click at [1062, 161] on span "Iremide_Olusa Resume 2025 (1) (1).pdf" at bounding box center [1055, 155] width 174 height 16
click at [1338, 428] on use "button" at bounding box center [1343, 430] width 10 height 10
click at [963, 95] on span at bounding box center [966, 94] width 7 height 2
click at [960, 143] on span "Declined" at bounding box center [961, 145] width 41 height 13
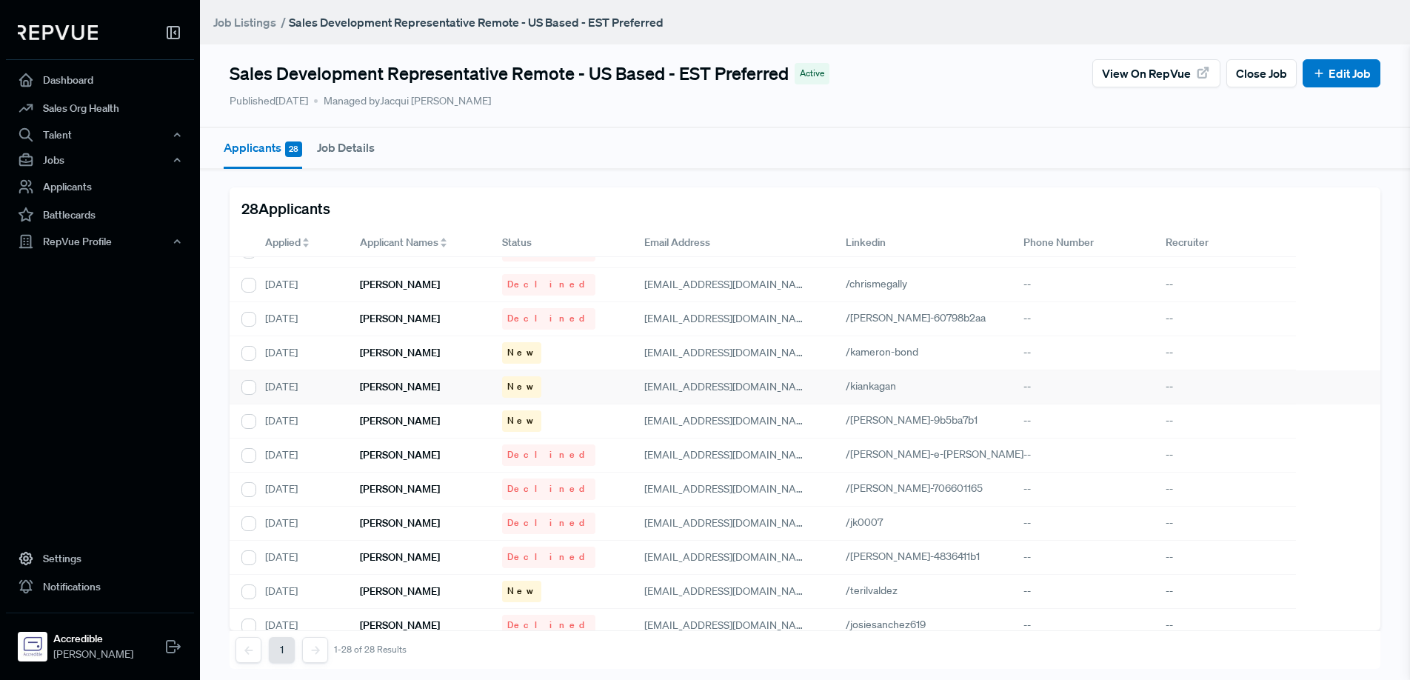
scroll to position [472, 0]
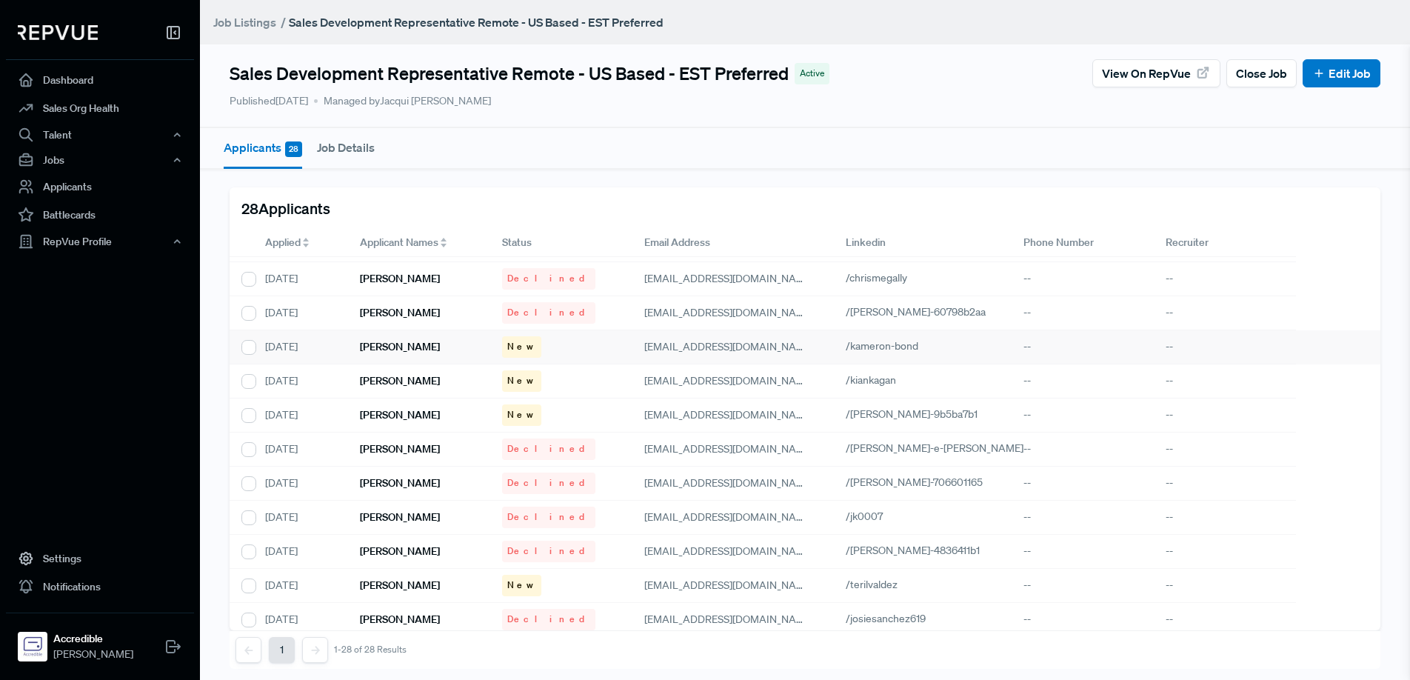
click at [377, 350] on h6 "[PERSON_NAME]" at bounding box center [400, 347] width 80 height 13
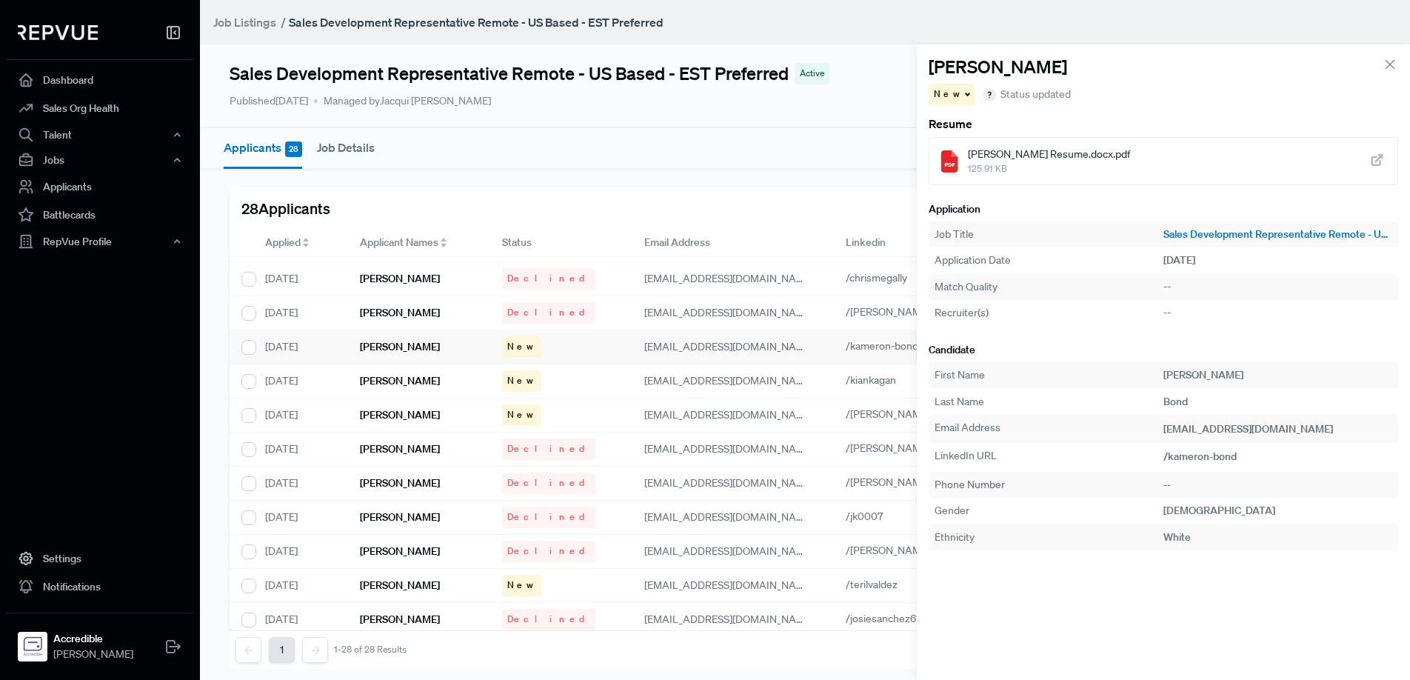
click at [1372, 160] on use at bounding box center [1377, 161] width 10 height 10
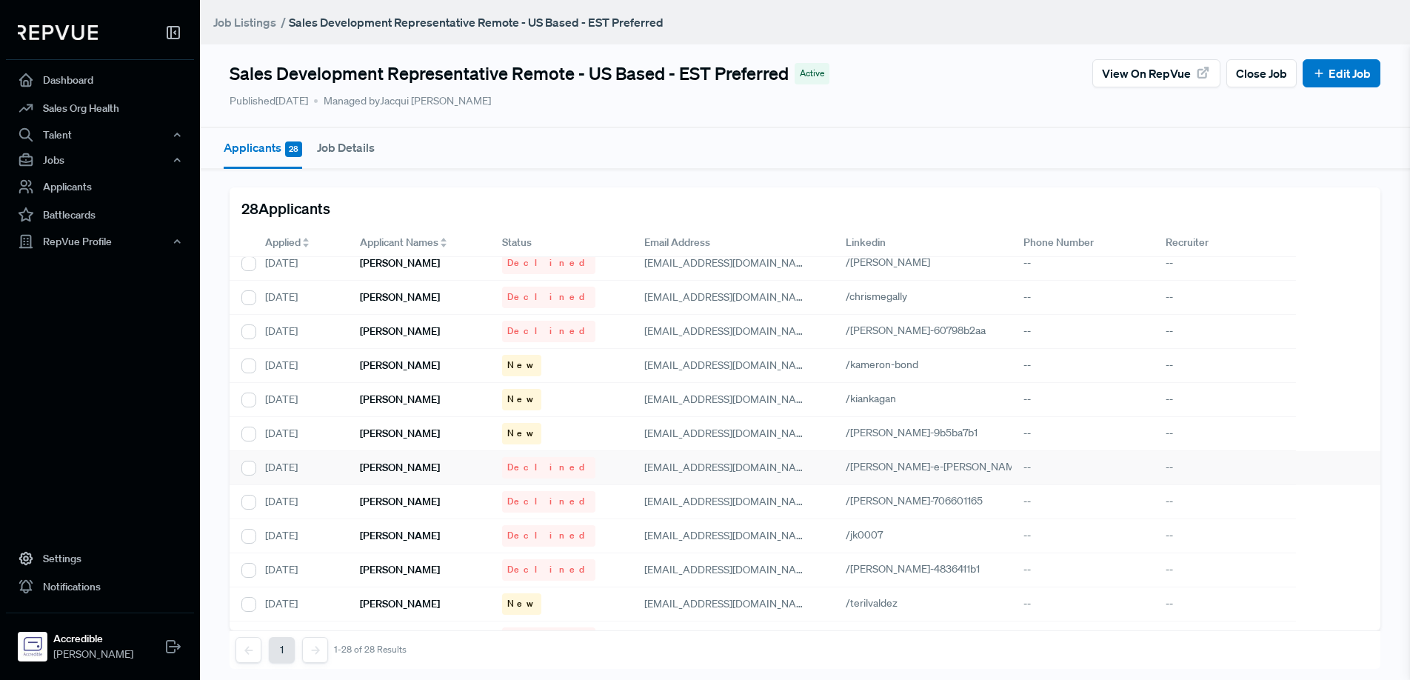
scroll to position [441, 0]
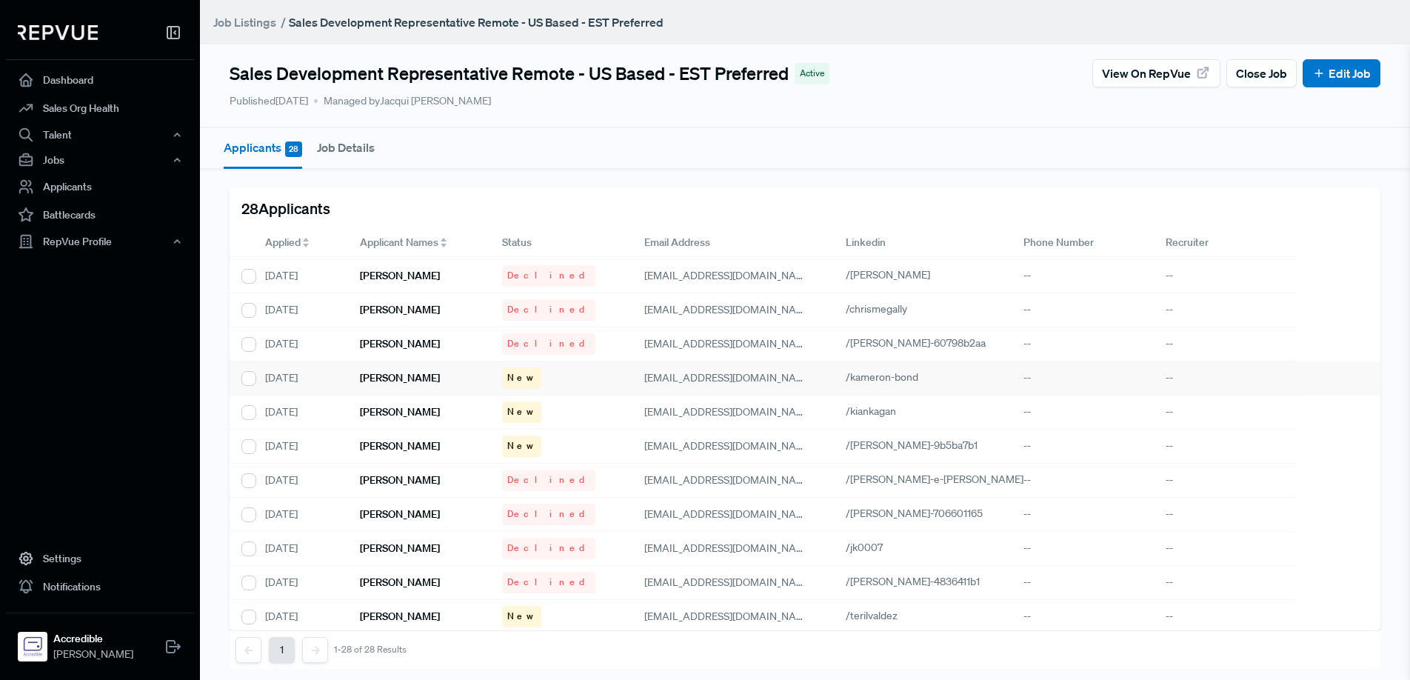
click at [523, 375] on span "New" at bounding box center [521, 377] width 29 height 13
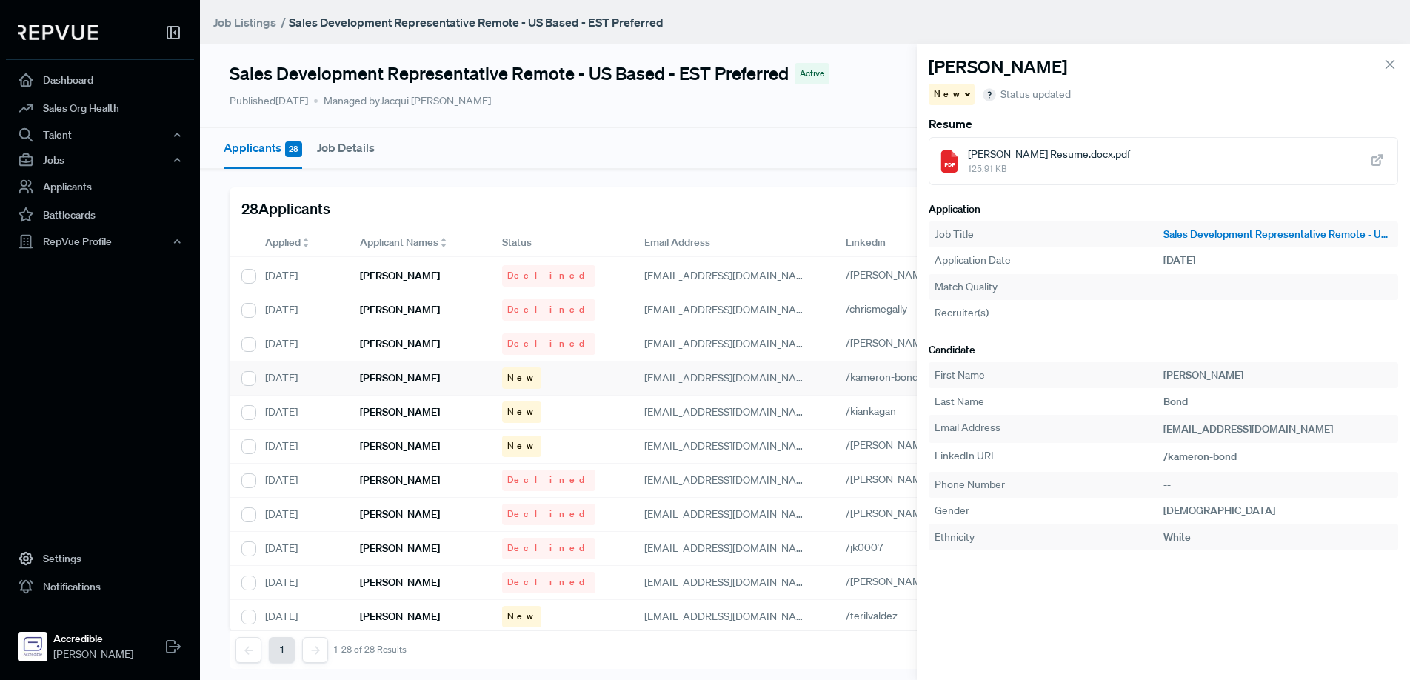
click at [963, 93] on span at bounding box center [966, 94] width 7 height 2
click at [954, 120] on span "Engagement" at bounding box center [970, 120] width 59 height 13
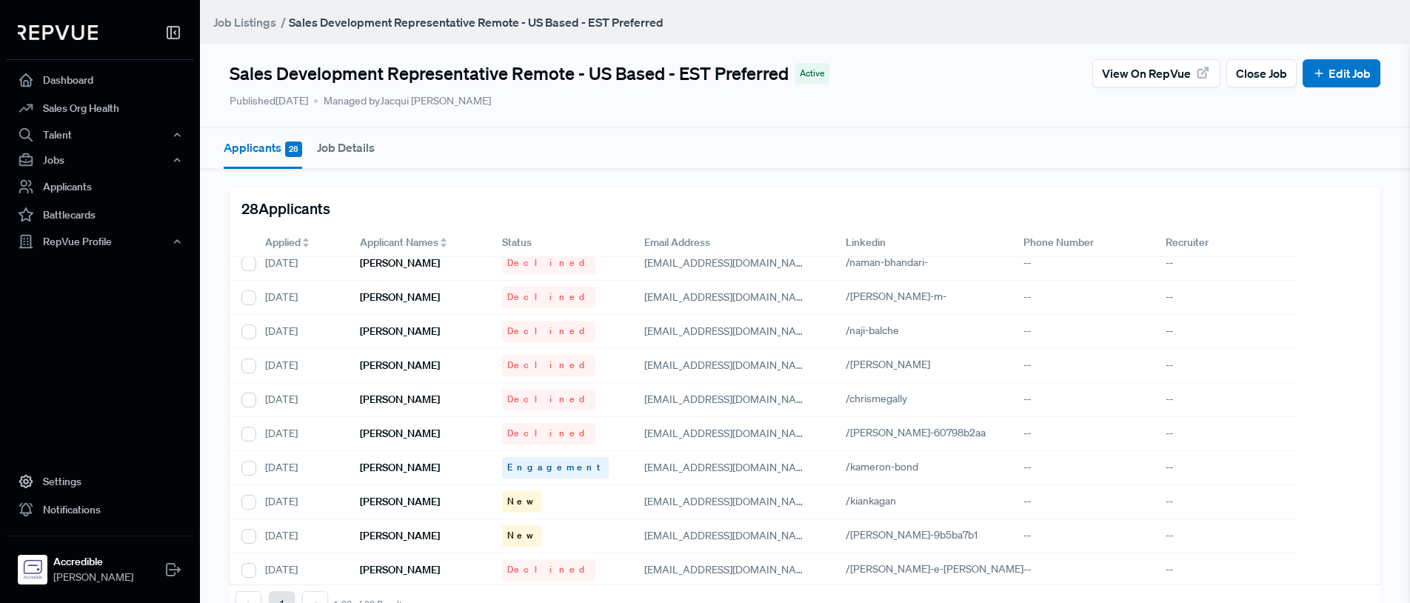
scroll to position [385, 0]
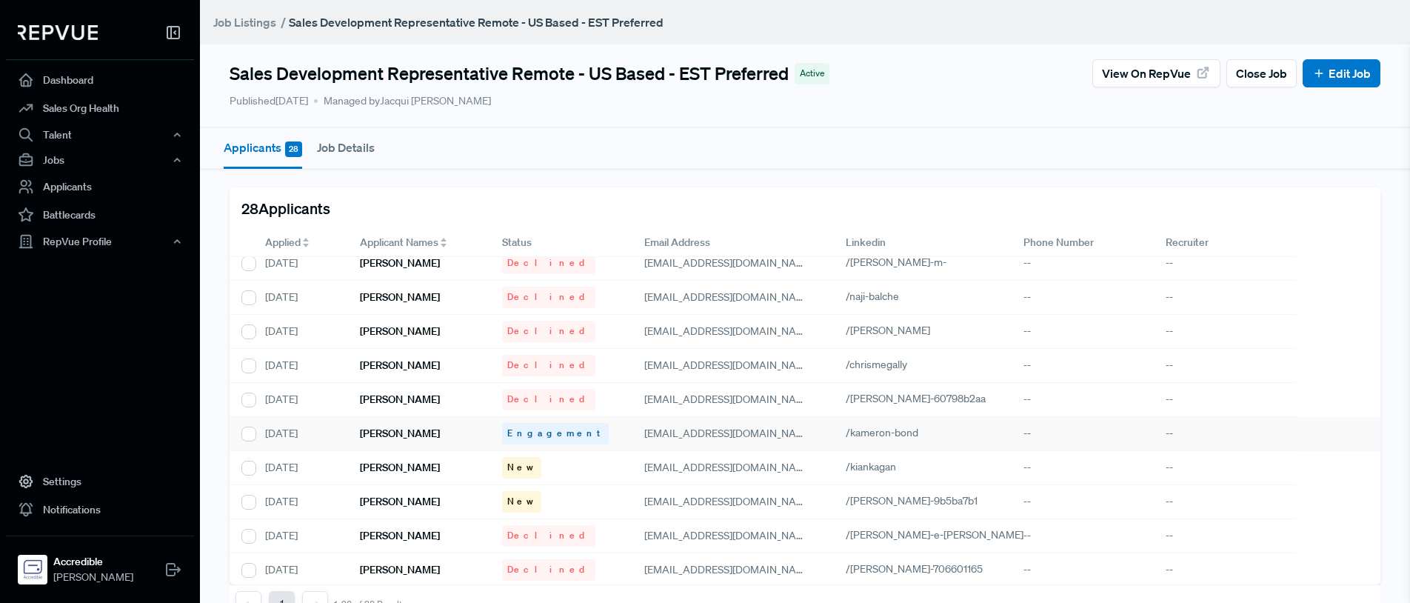
click at [409, 436] on h6 "[PERSON_NAME]" at bounding box center [400, 433] width 80 height 13
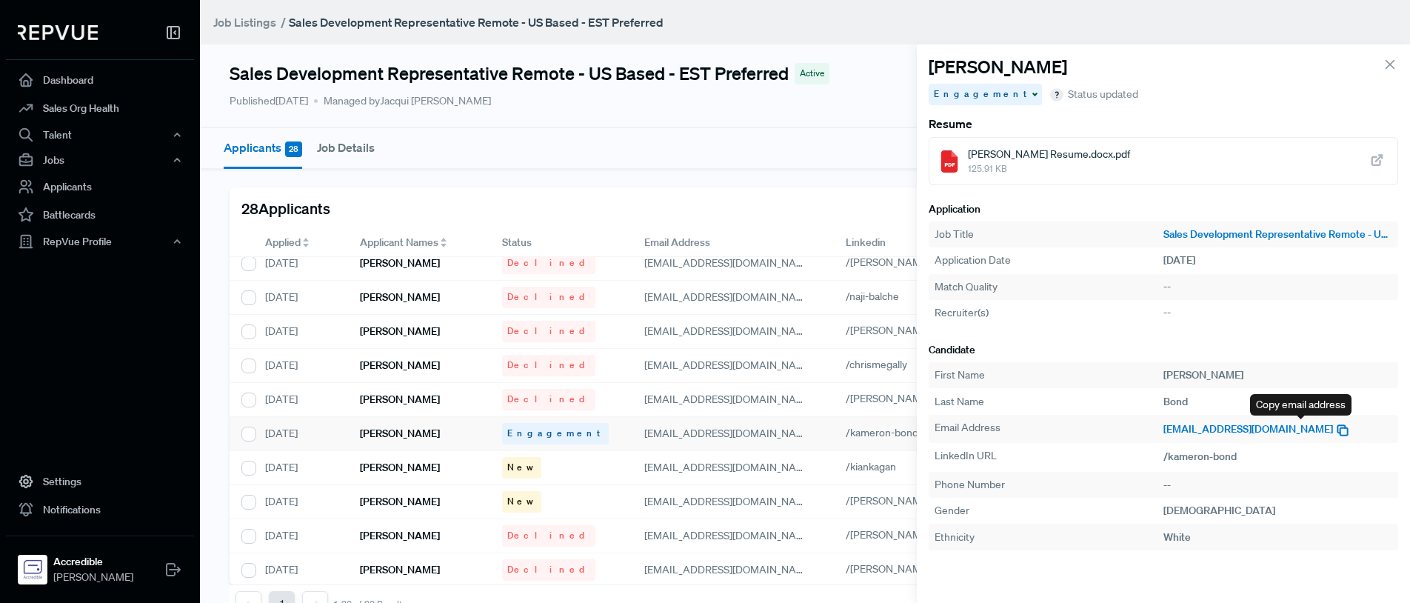
drag, startPoint x: 1303, startPoint y: 429, endPoint x: 1328, endPoint y: 431, distance: 25.3
click at [1335, 429] on icon "button" at bounding box center [1342, 430] width 15 height 15
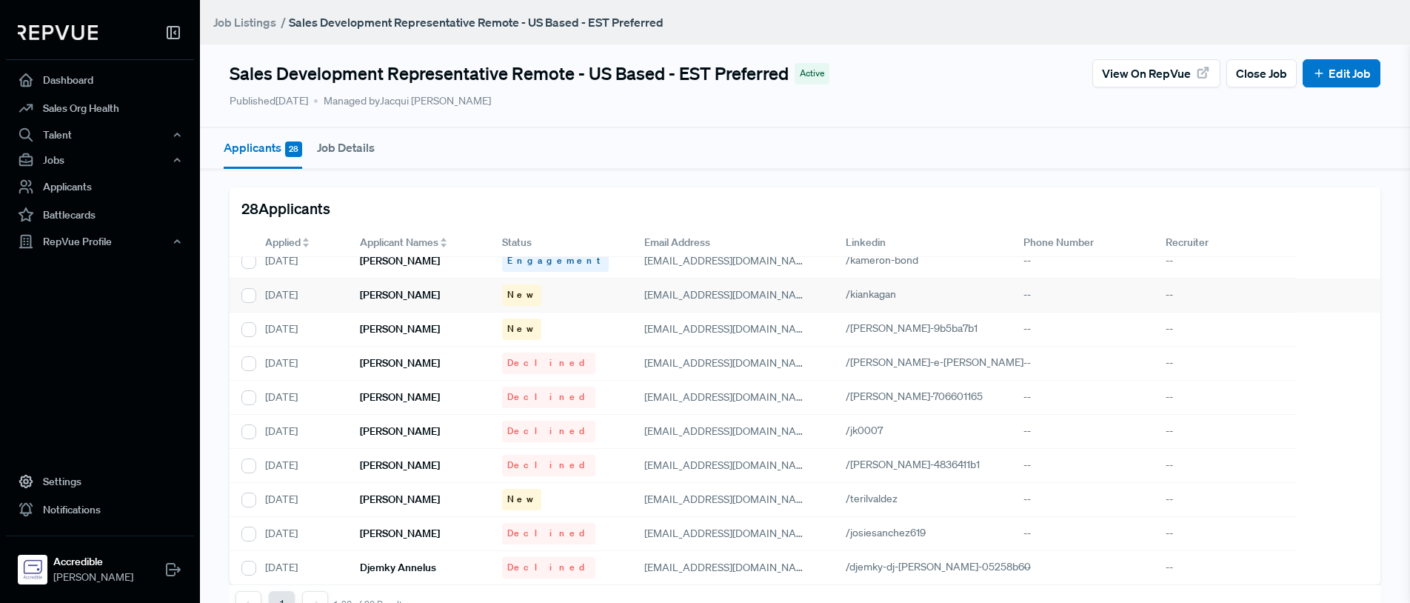
scroll to position [560, 0]
click at [401, 290] on h6 "[PERSON_NAME]" at bounding box center [400, 293] width 80 height 13
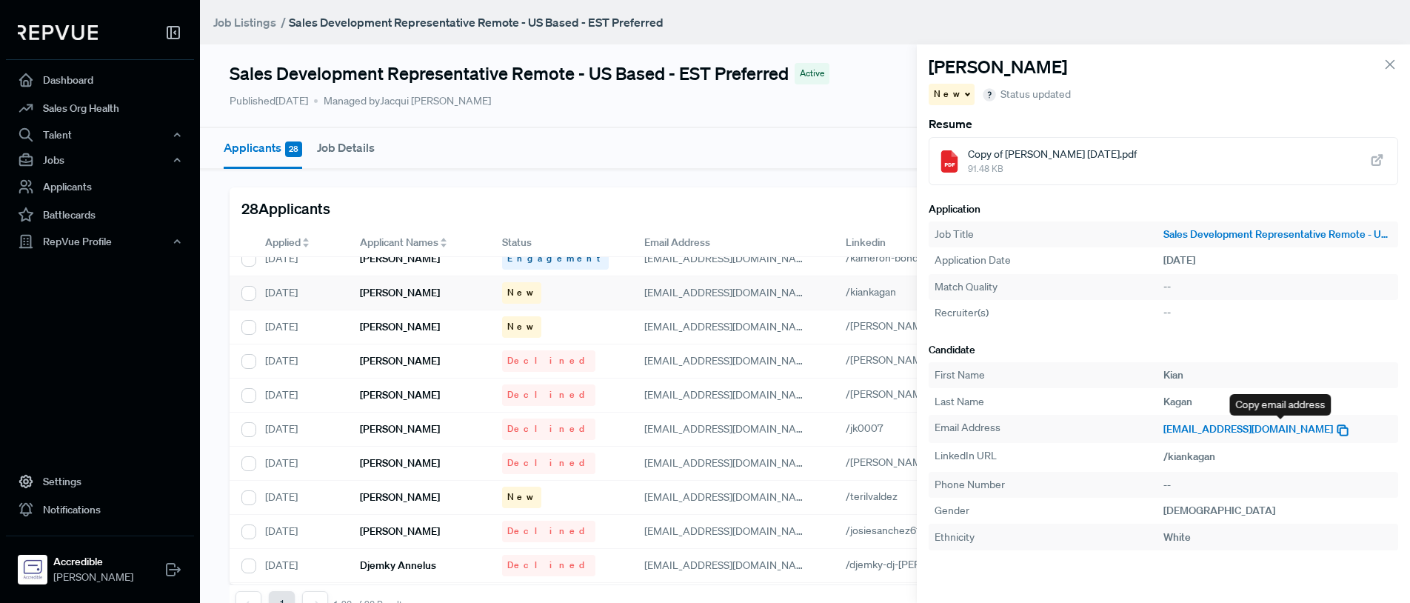
click at [1338, 431] on use "button" at bounding box center [1343, 430] width 10 height 10
click at [1136, 162] on span "91.48 KB" at bounding box center [1052, 168] width 169 height 13
click at [963, 93] on span at bounding box center [966, 94] width 7 height 2
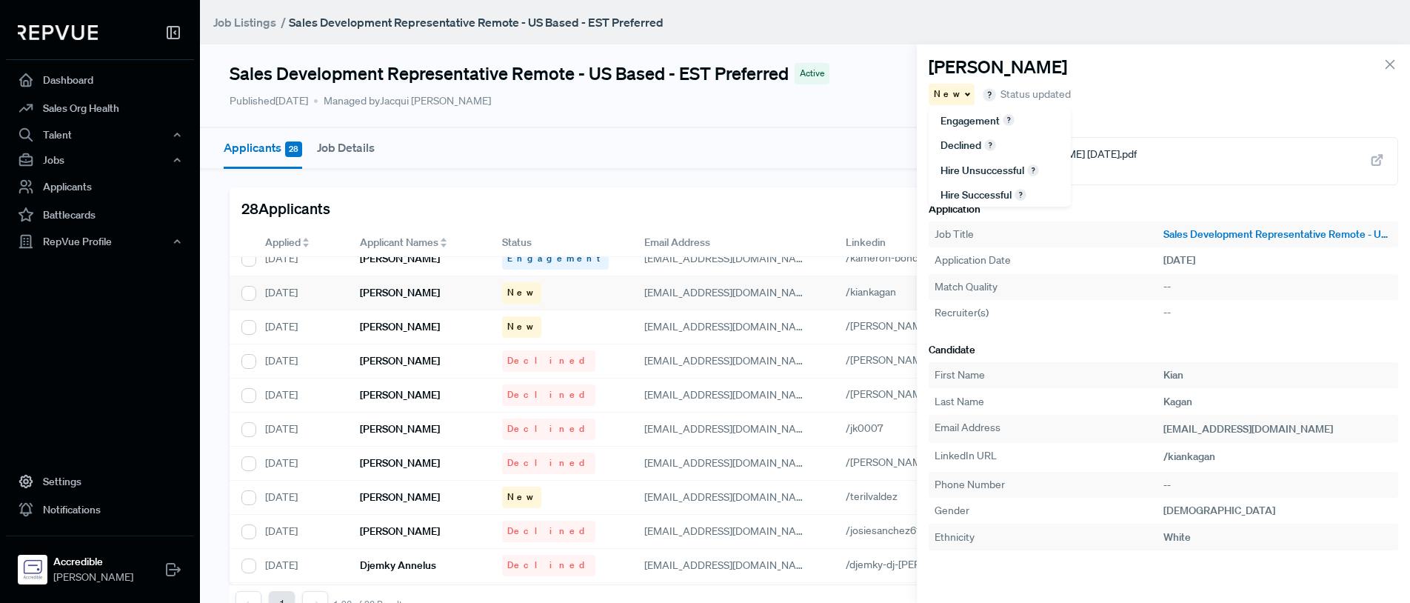
click at [961, 123] on span "Engagement" at bounding box center [970, 120] width 59 height 13
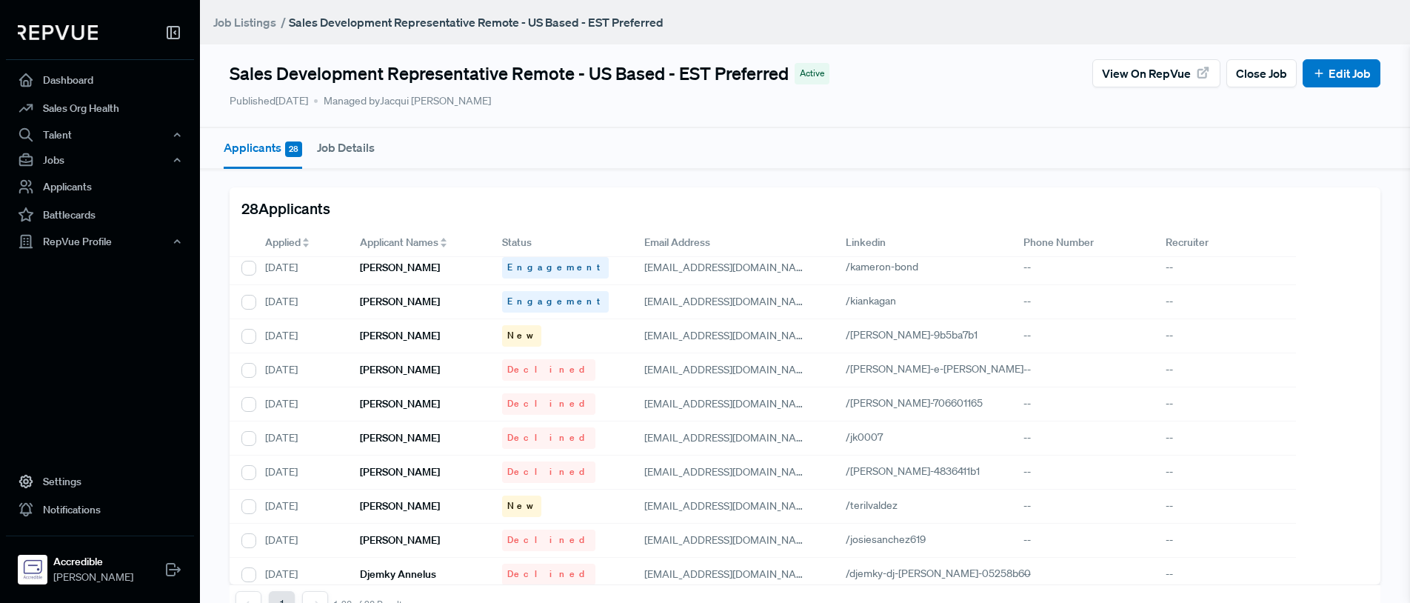
scroll to position [554, 0]
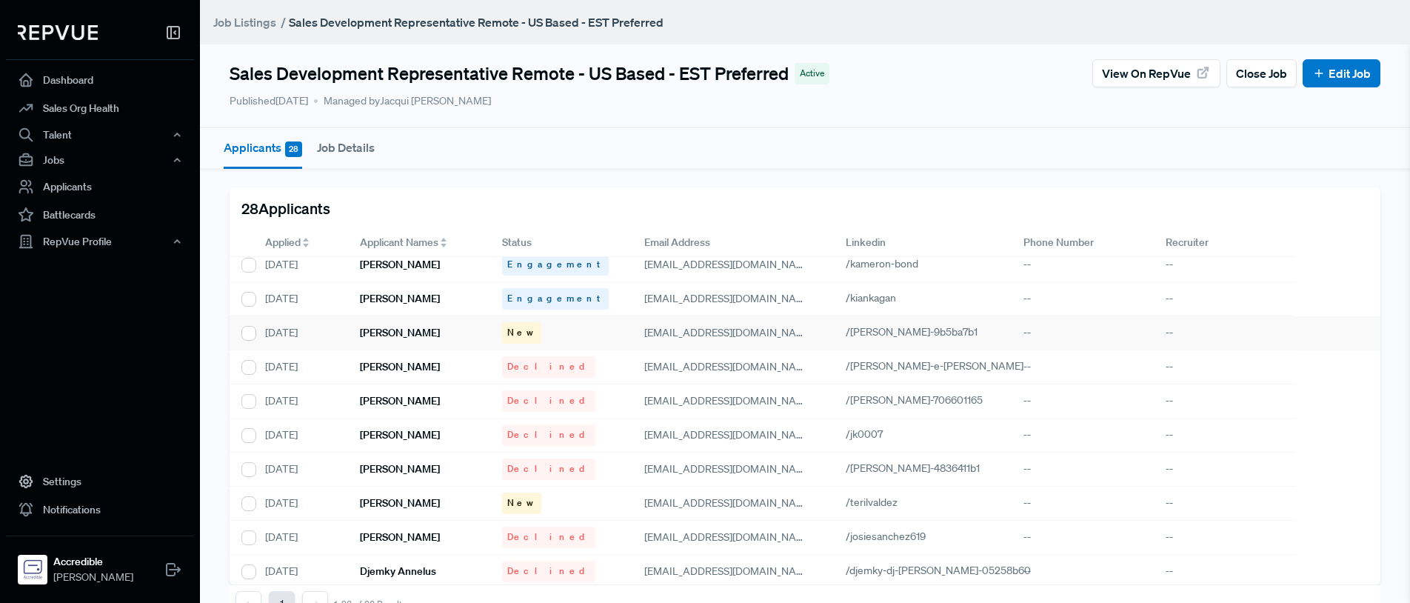
click at [394, 333] on h6 "[PERSON_NAME]" at bounding box center [400, 333] width 80 height 13
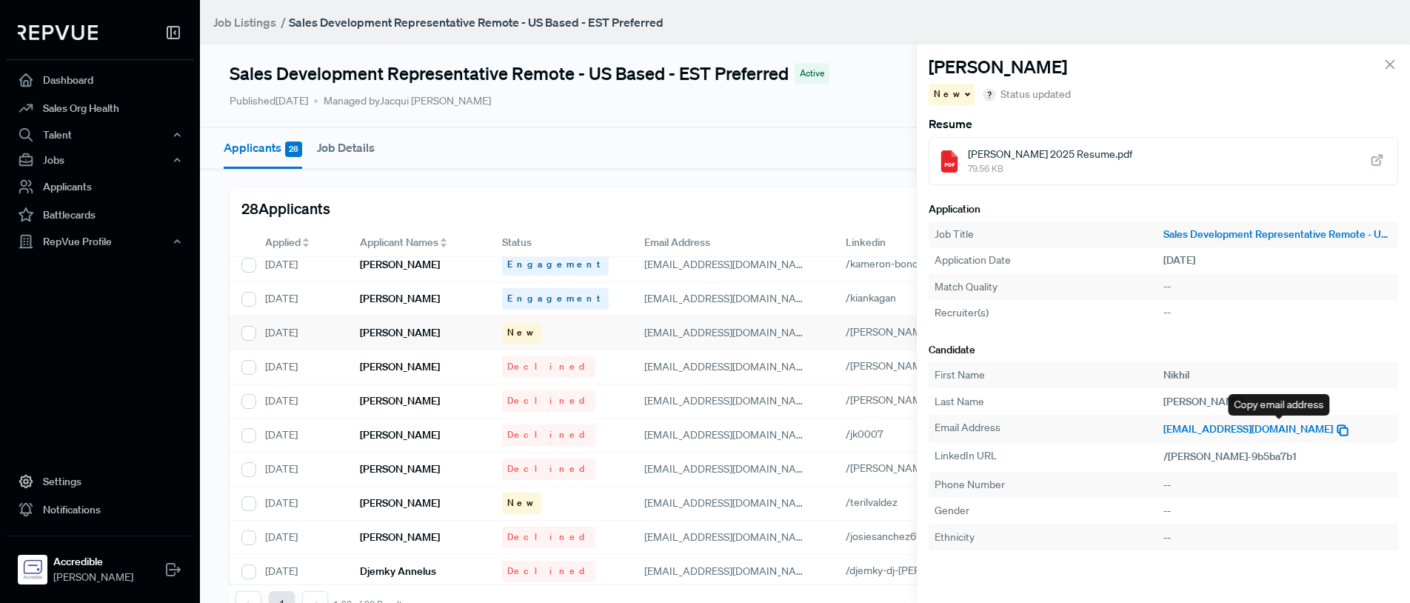
click at [1335, 427] on icon "button" at bounding box center [1342, 430] width 15 height 15
click at [1162, 162] on div "Nikhil Thomas 2025 Resume.pdf 79.56 KB" at bounding box center [1164, 161] width 470 height 48
click at [957, 90] on div "New" at bounding box center [952, 94] width 47 height 21
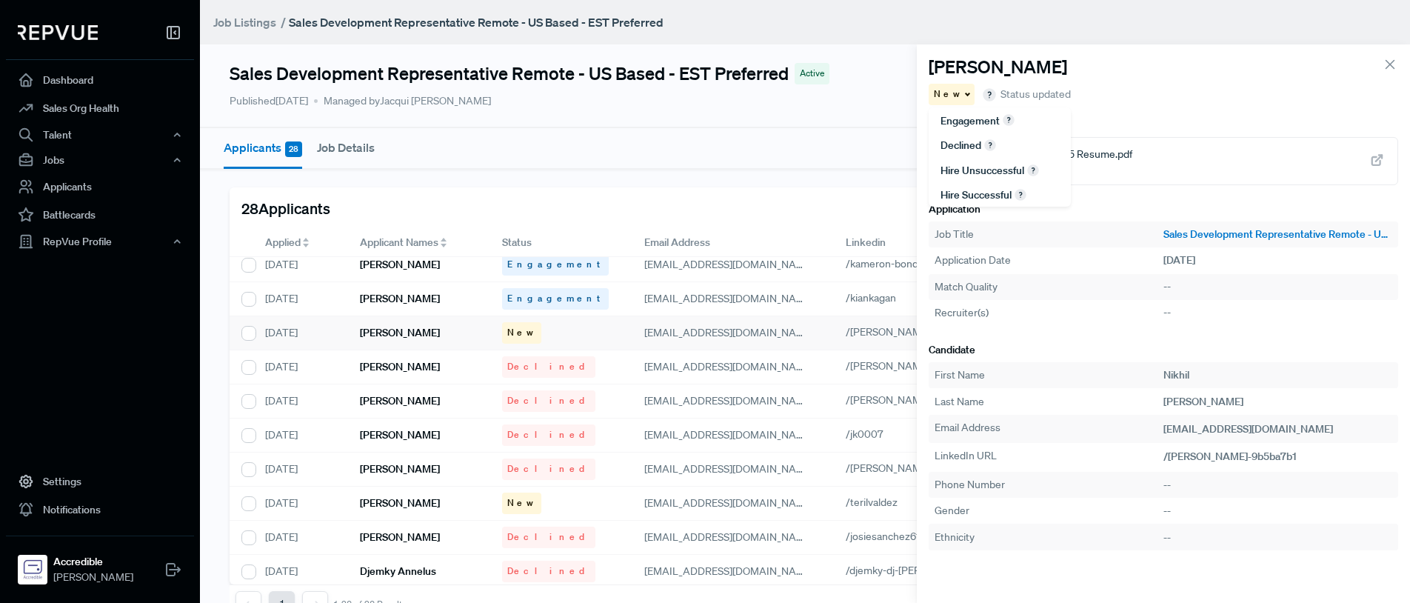
click at [957, 121] on span "Engagement" at bounding box center [970, 120] width 59 height 13
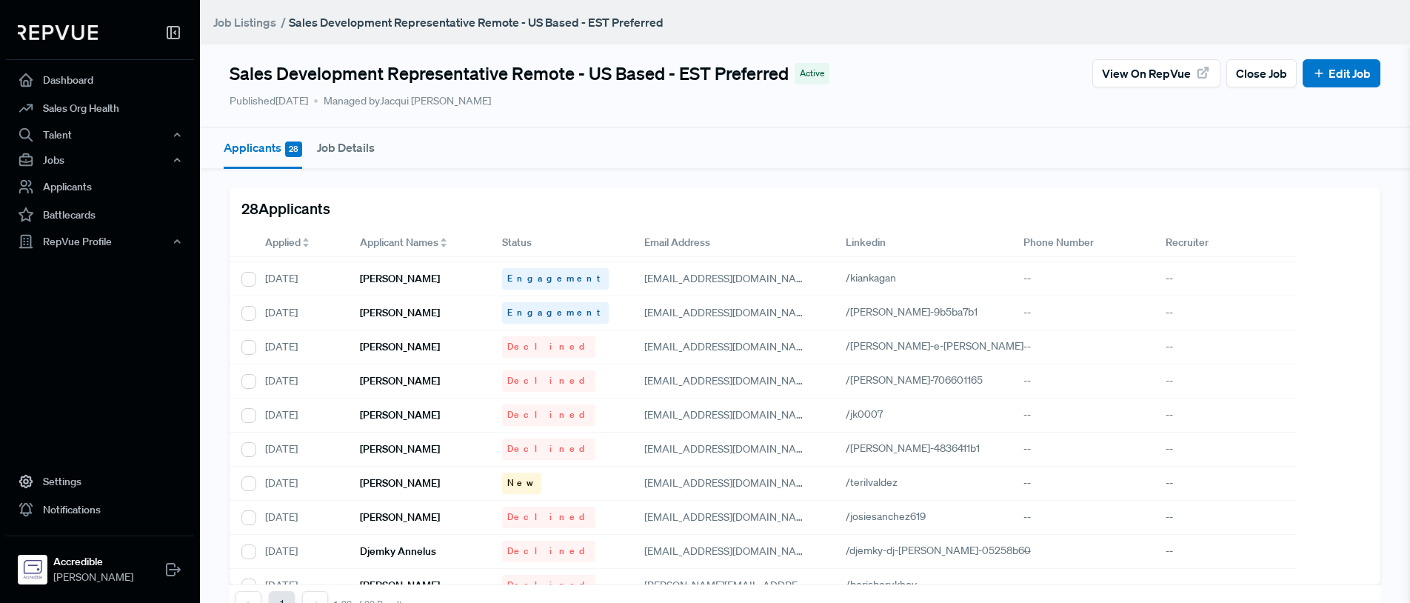
scroll to position [626, 0]
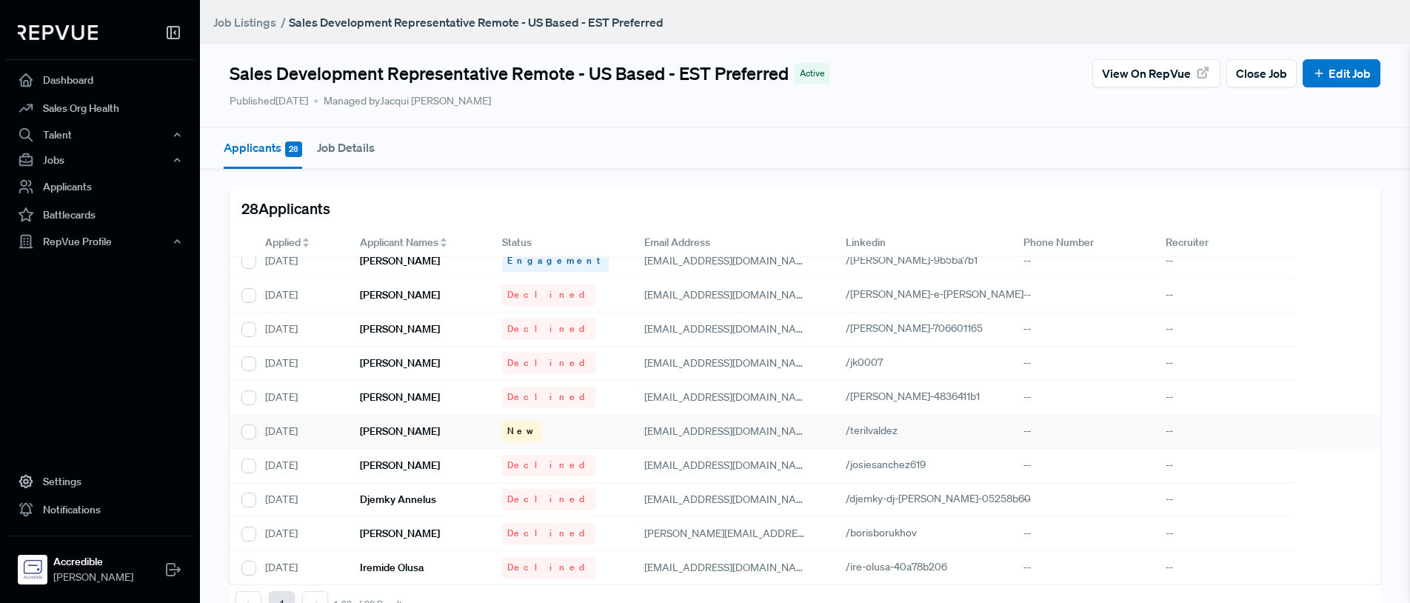
click at [396, 433] on h6 "[PERSON_NAME]" at bounding box center [400, 431] width 80 height 13
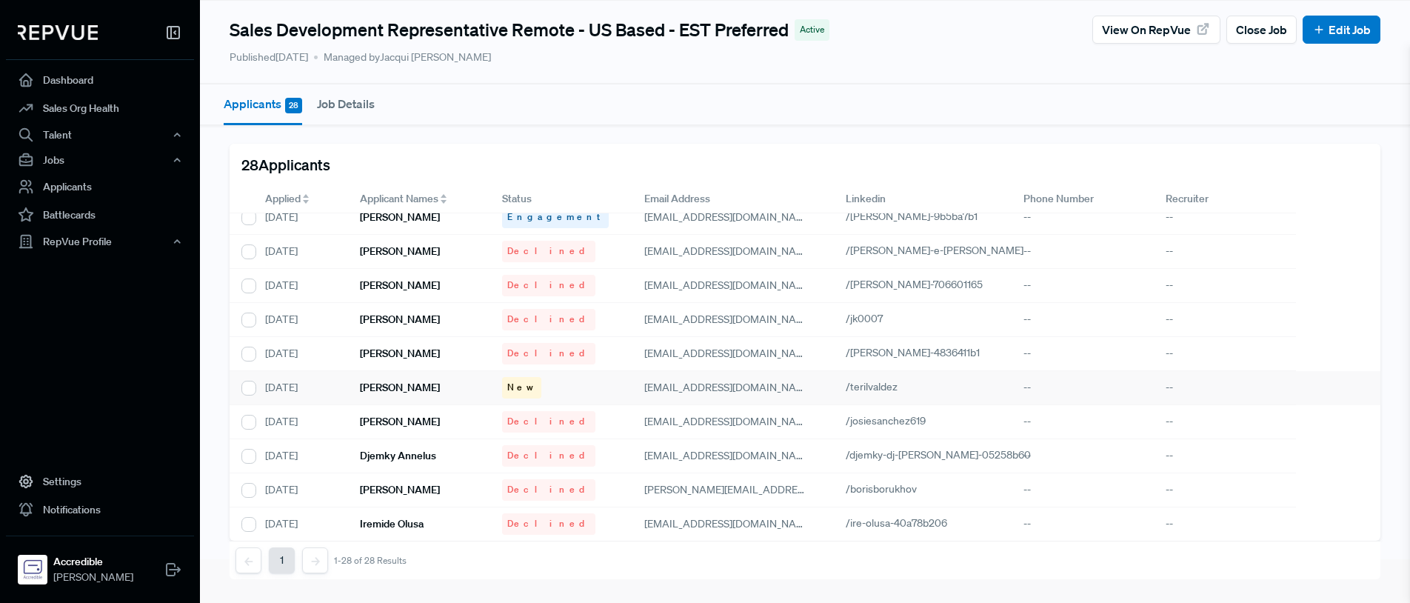
click at [403, 390] on h6 "[PERSON_NAME]" at bounding box center [400, 387] width 80 height 13
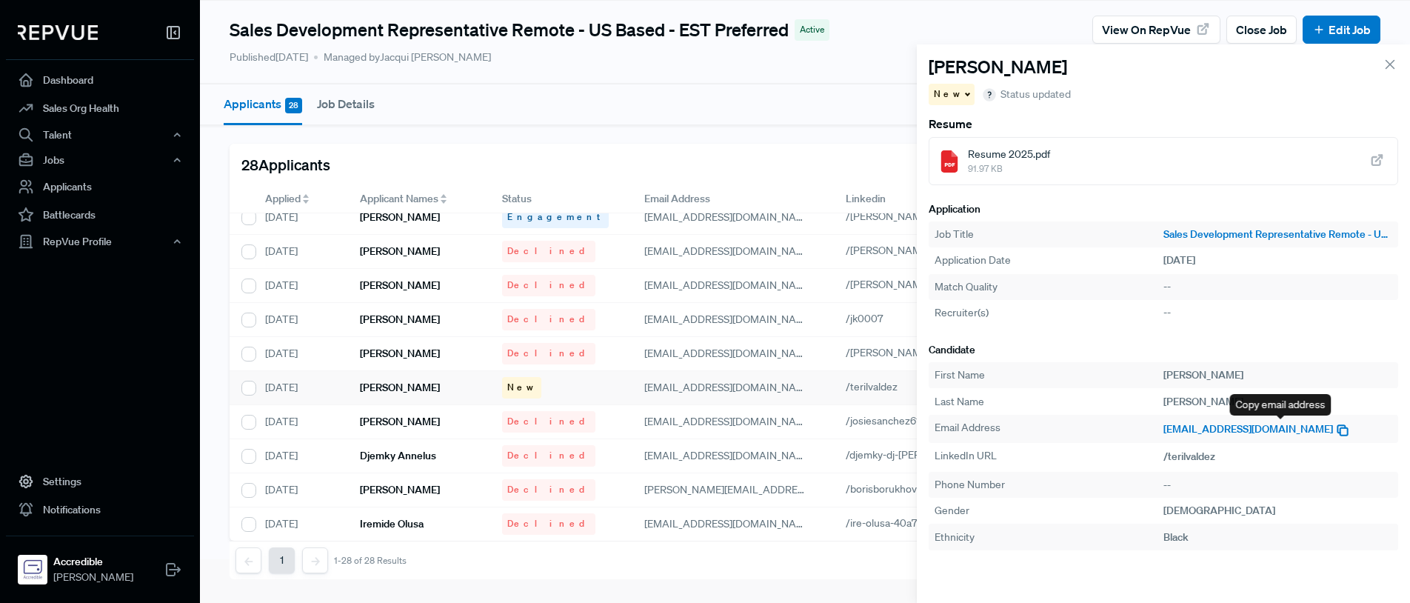
click at [1335, 429] on icon "button" at bounding box center [1342, 430] width 15 height 15
click at [1047, 162] on span "91.97 KB" at bounding box center [1009, 168] width 82 height 13
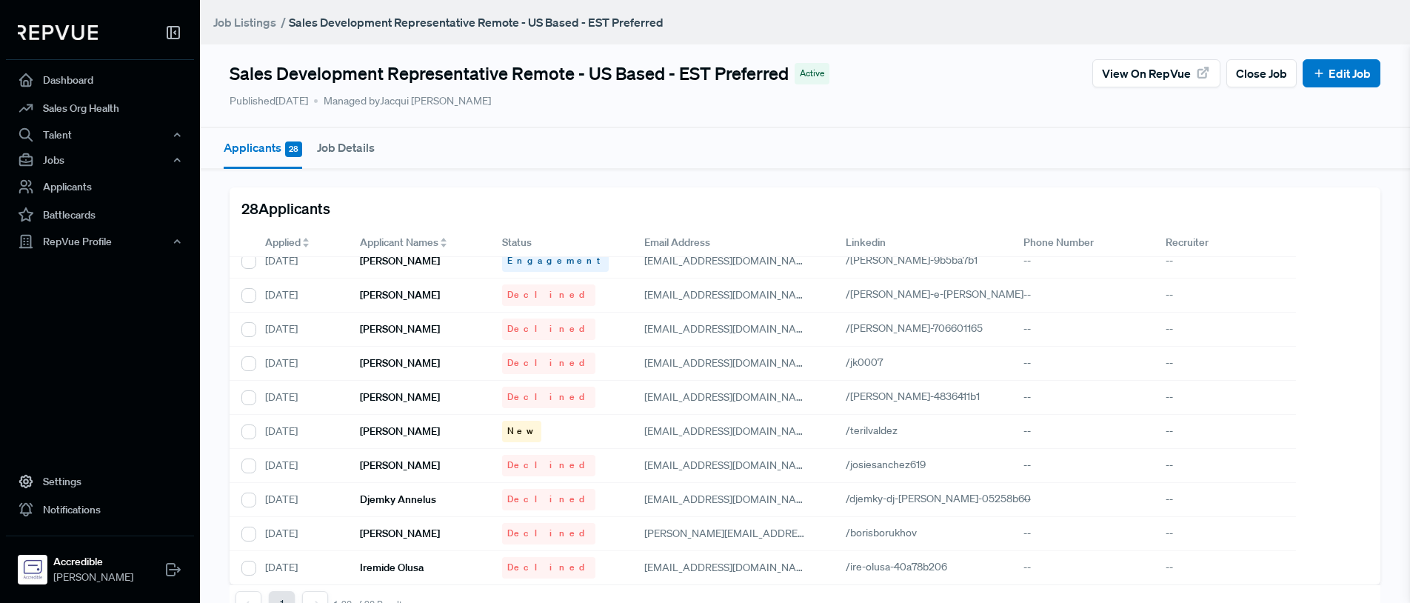
scroll to position [4, 0]
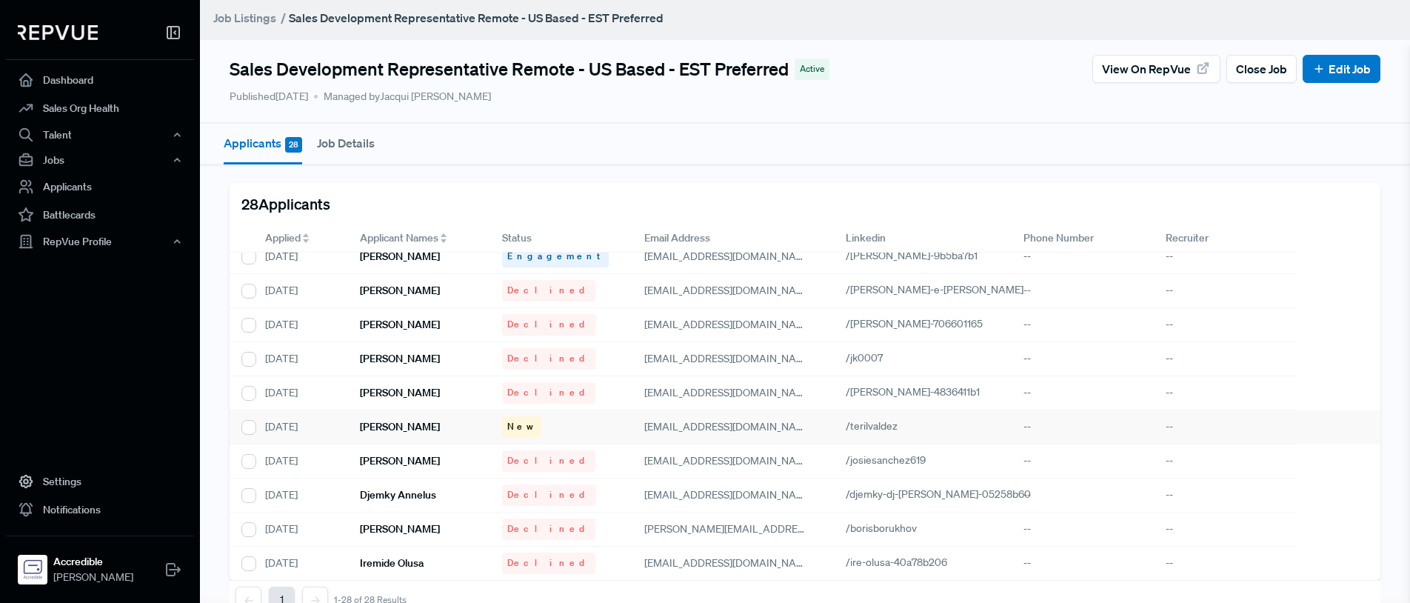
click at [441, 427] on div "[PERSON_NAME]" at bounding box center [419, 427] width 142 height 34
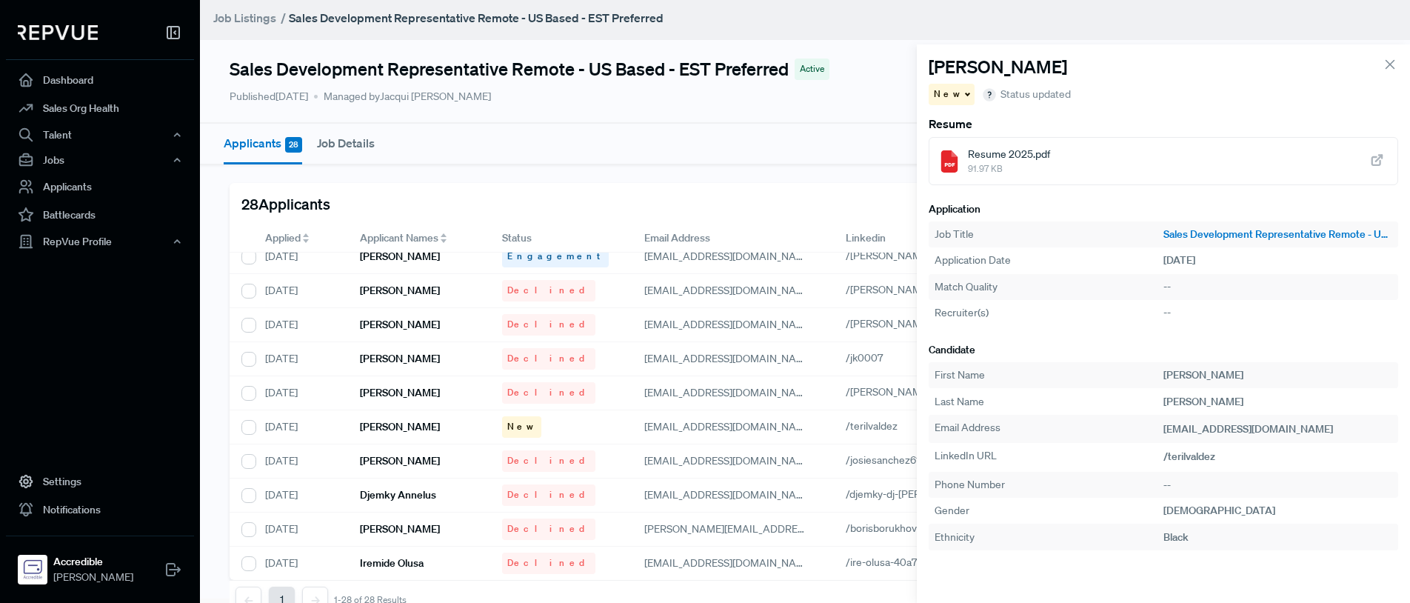
click at [952, 95] on div "New" at bounding box center [952, 94] width 47 height 21
click at [956, 121] on span "Engagement" at bounding box center [970, 120] width 59 height 13
